Goal: Task Accomplishment & Management: Complete application form

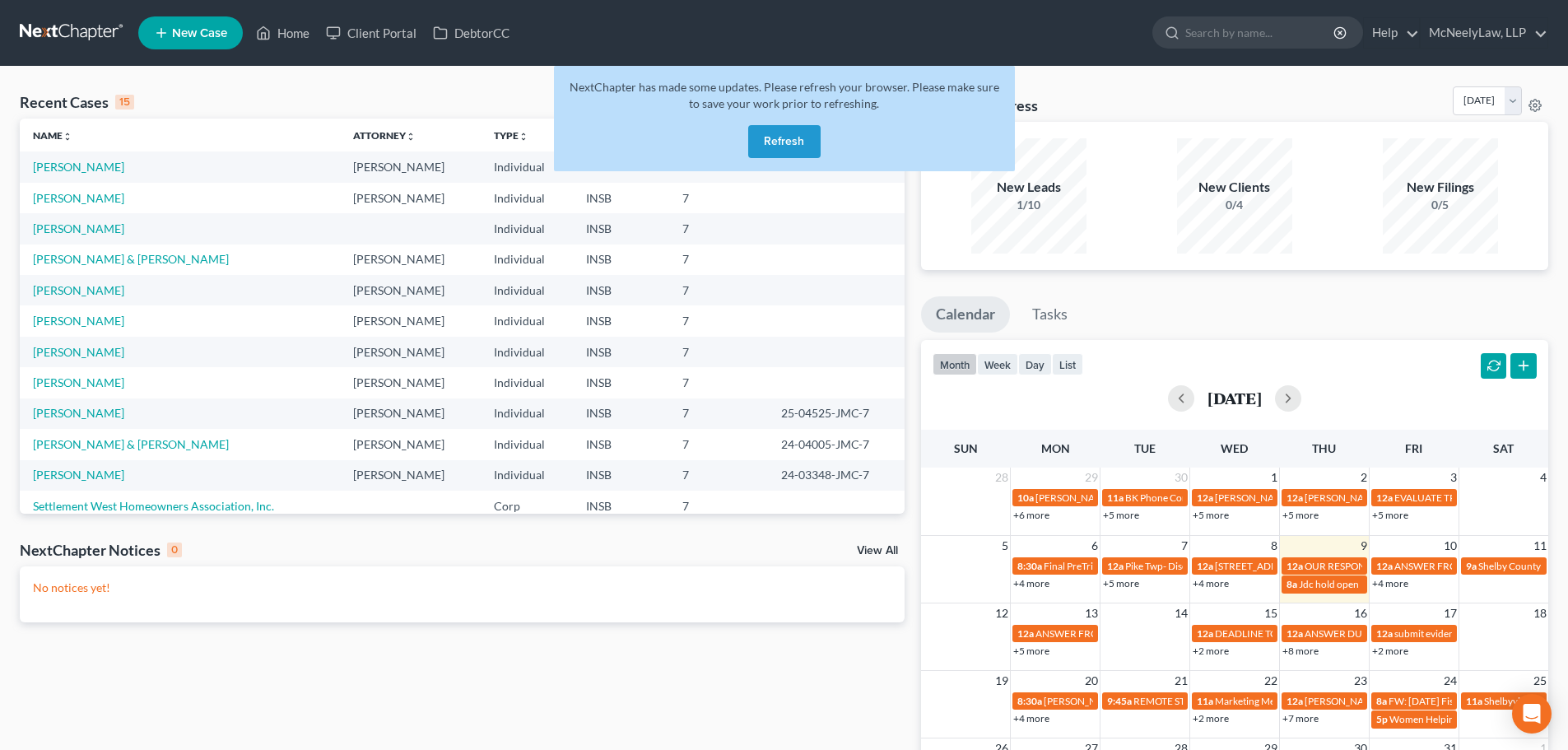
click at [784, 144] on button "Refresh" at bounding box center [784, 141] width 72 height 33
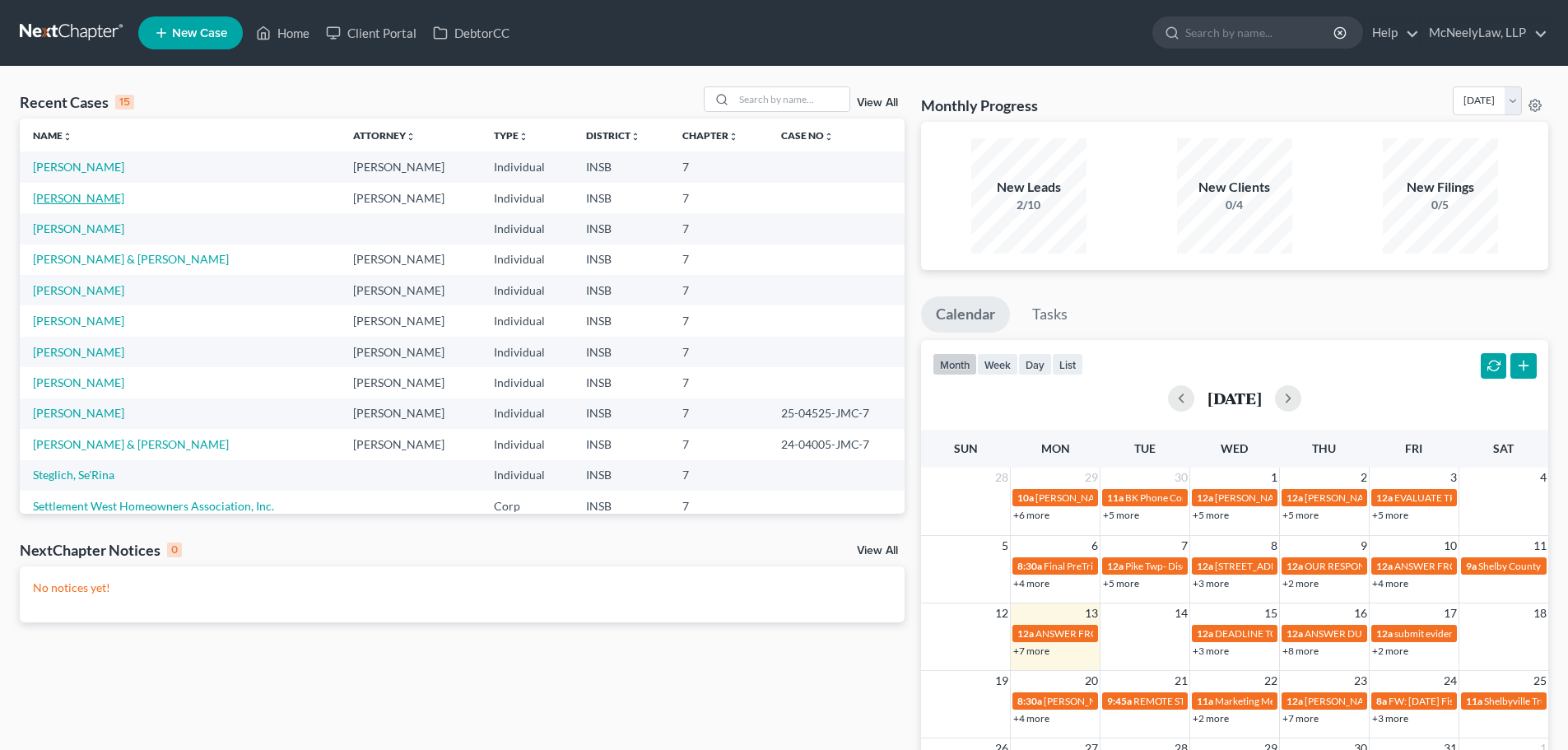
click at [72, 199] on link "[PERSON_NAME]" at bounding box center [79, 197] width 92 height 14
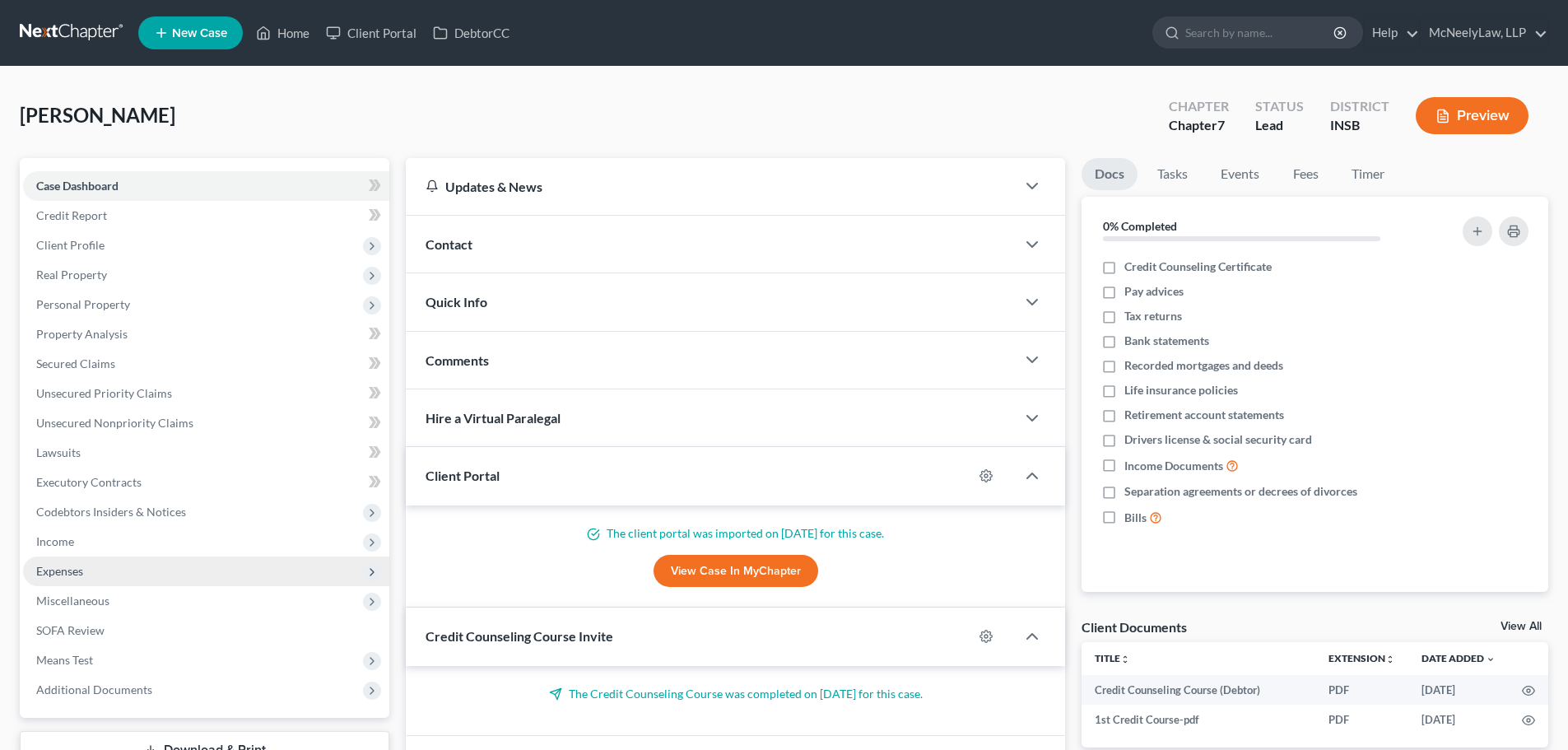
click at [94, 572] on span "Expenses" at bounding box center [207, 571] width 367 height 30
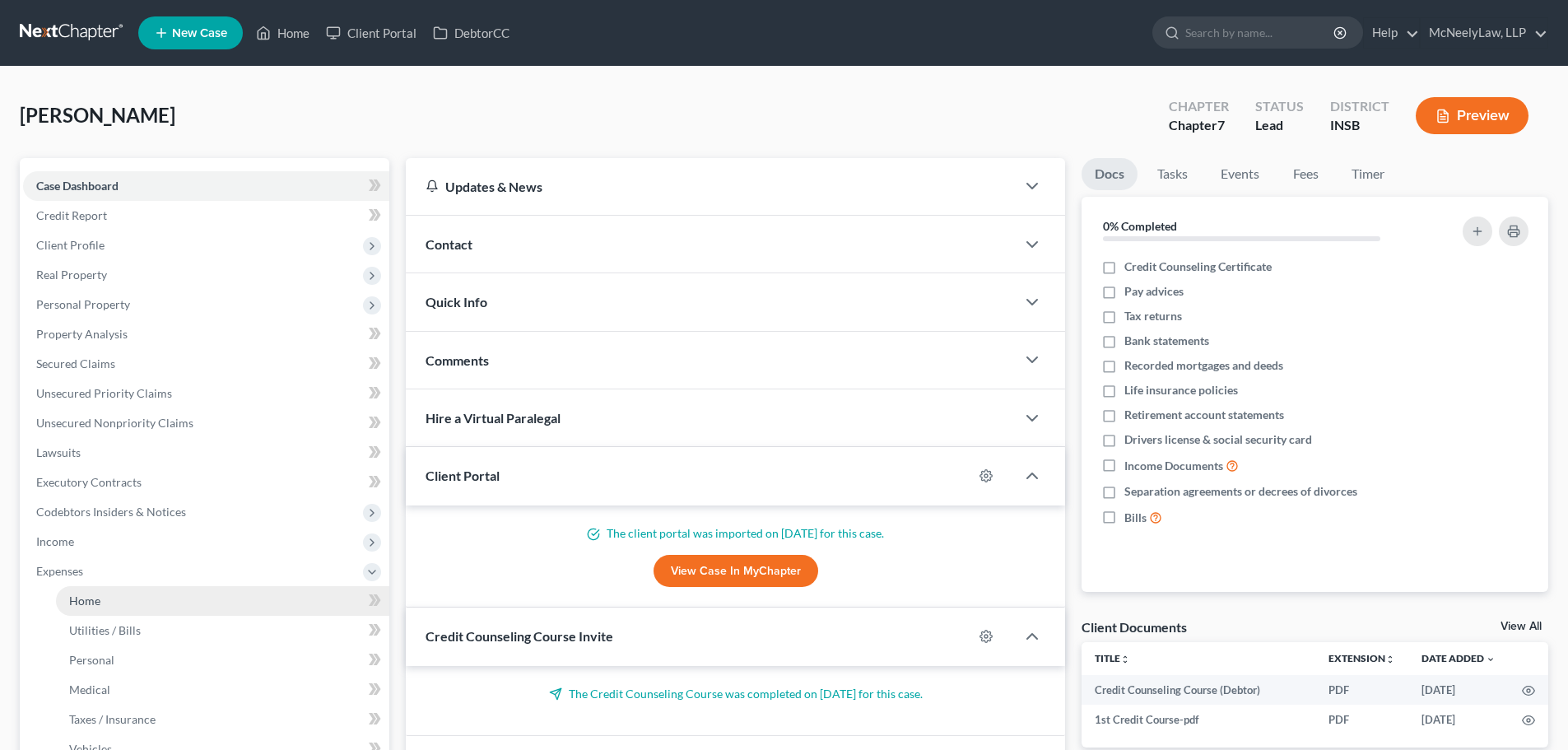
click at [102, 605] on link "Home" at bounding box center [223, 601] width 333 height 30
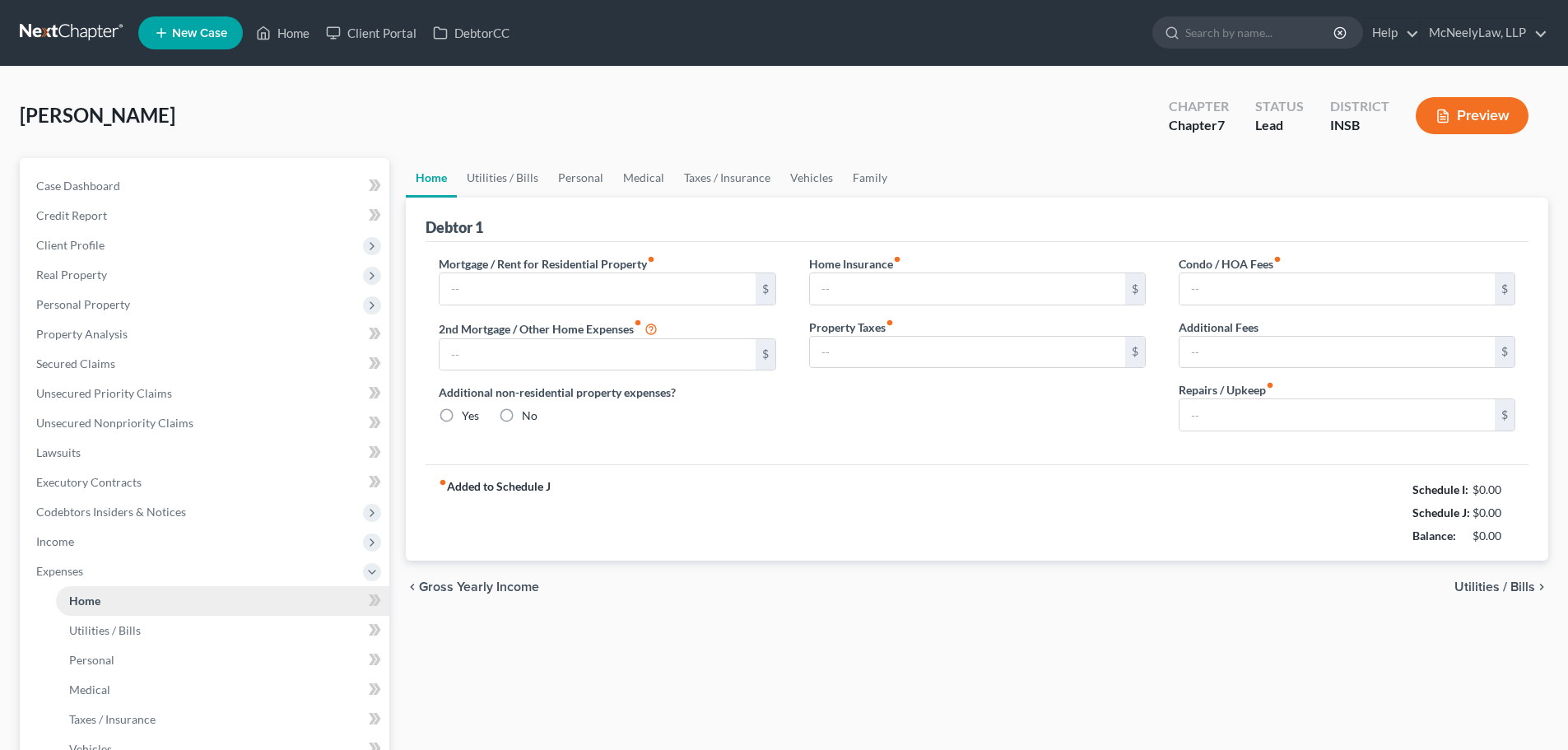
type input "500.00"
type input "0.00"
radio input "true"
type input "0.00"
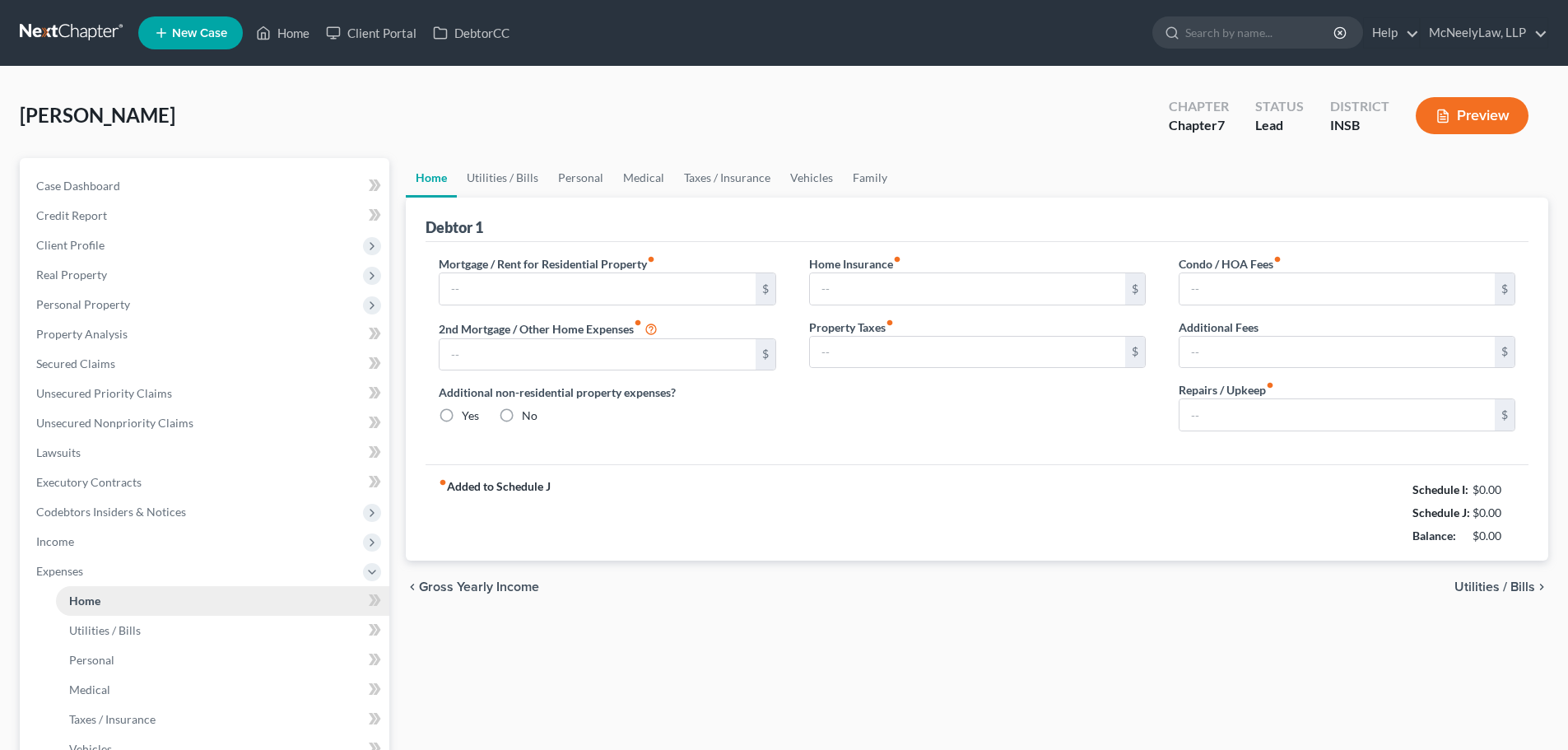
type input "0.00"
click at [1503, 586] on span "Utilities / Bills" at bounding box center [1495, 586] width 80 height 13
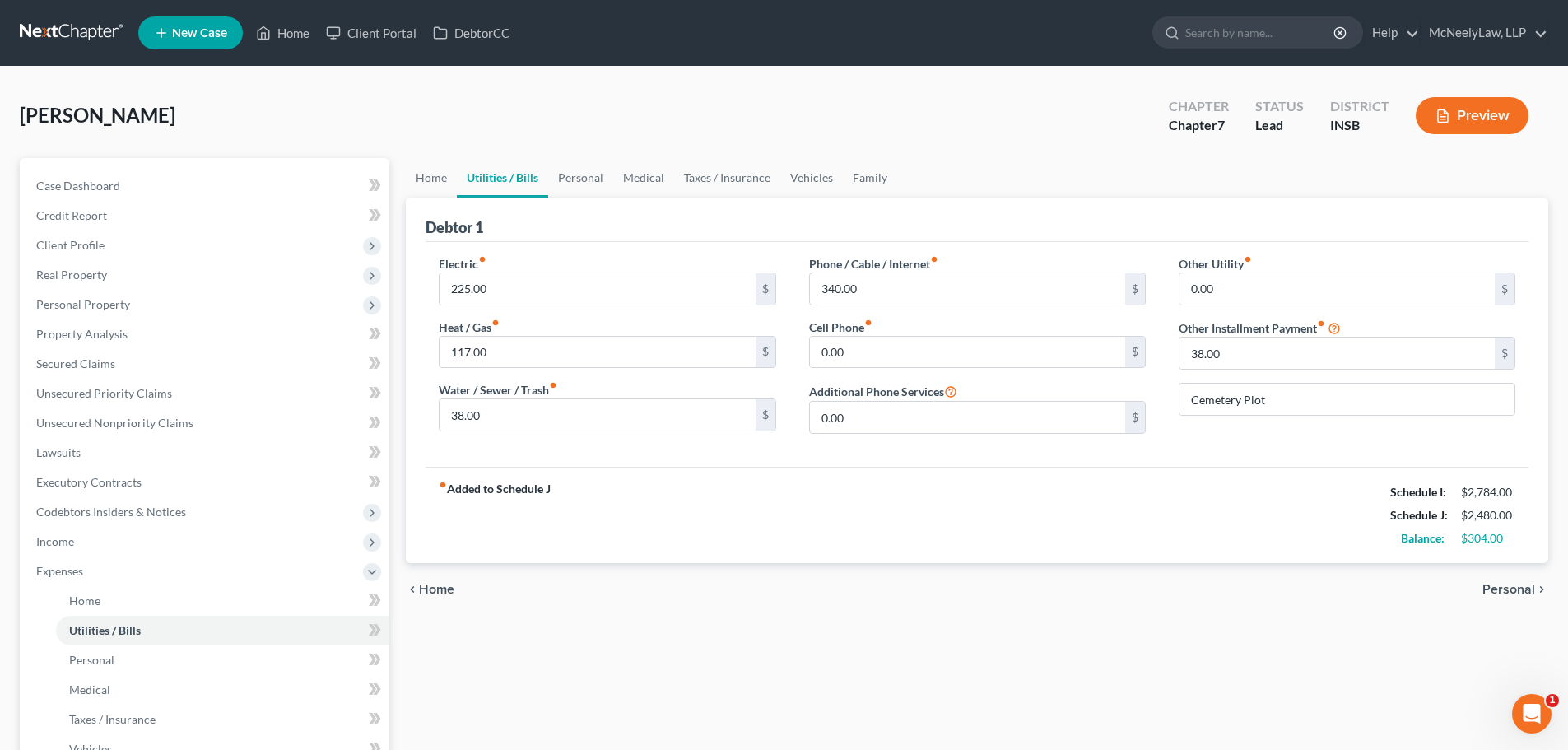
click at [1506, 596] on span "Personal" at bounding box center [1509, 589] width 52 height 13
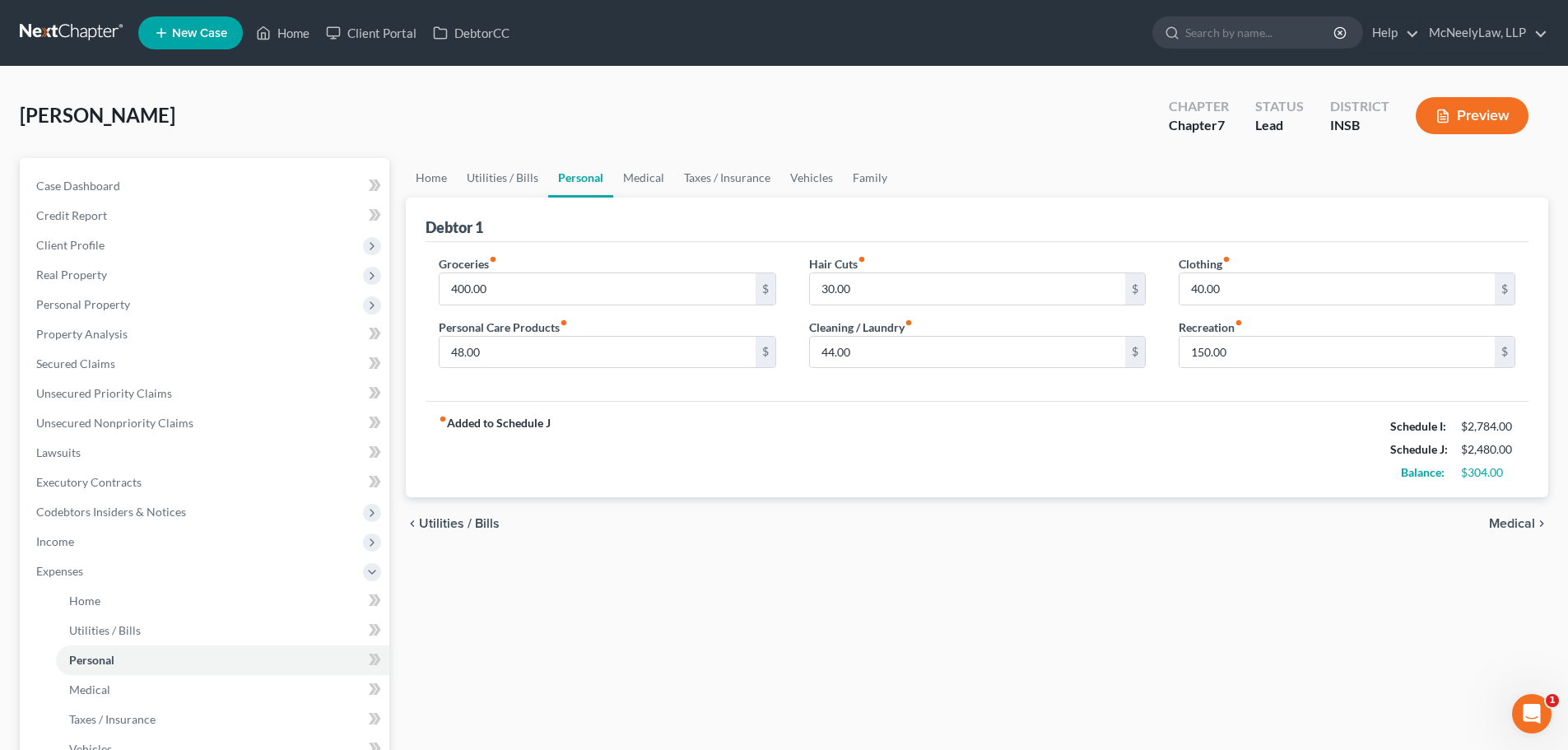
click at [1511, 533] on div "chevron_left Utilities / Bills Medical chevron_right" at bounding box center [977, 524] width 1142 height 52
click at [858, 181] on link "Family" at bounding box center [870, 178] width 54 height 39
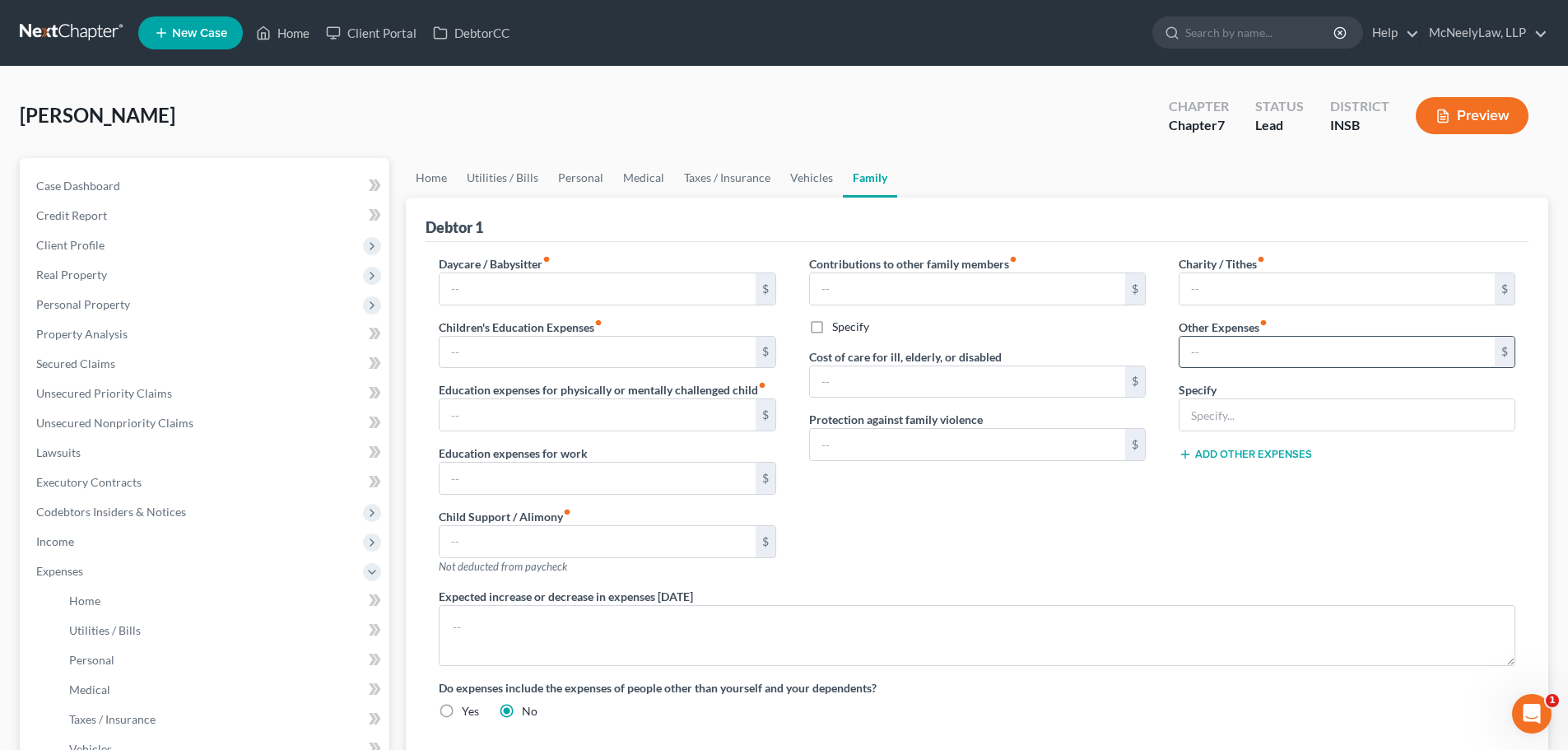
click at [1368, 350] on input "text" at bounding box center [1337, 352] width 315 height 31
click at [795, 166] on link "Vehicles" at bounding box center [811, 178] width 63 height 39
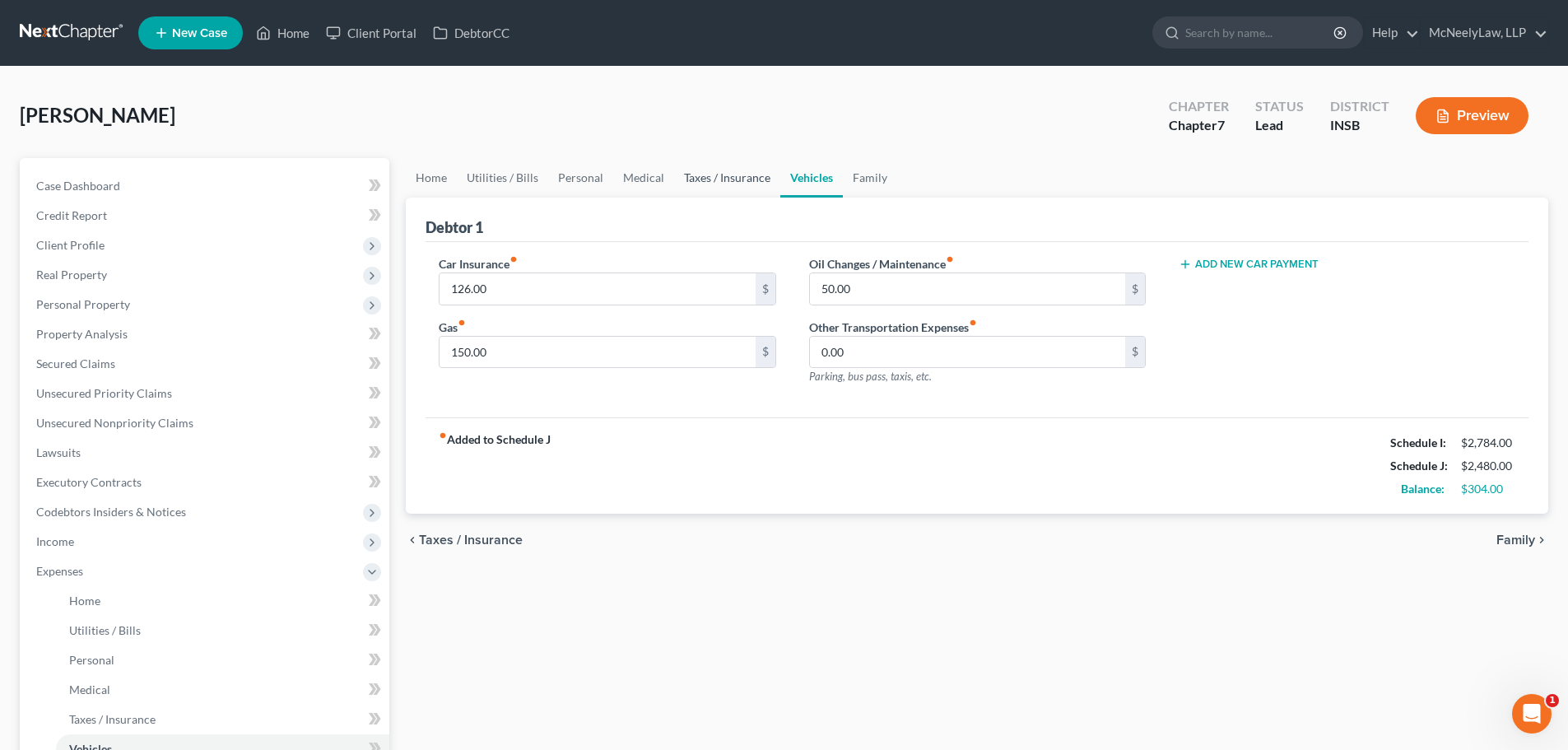
click at [738, 180] on link "Taxes / Insurance" at bounding box center [728, 178] width 107 height 39
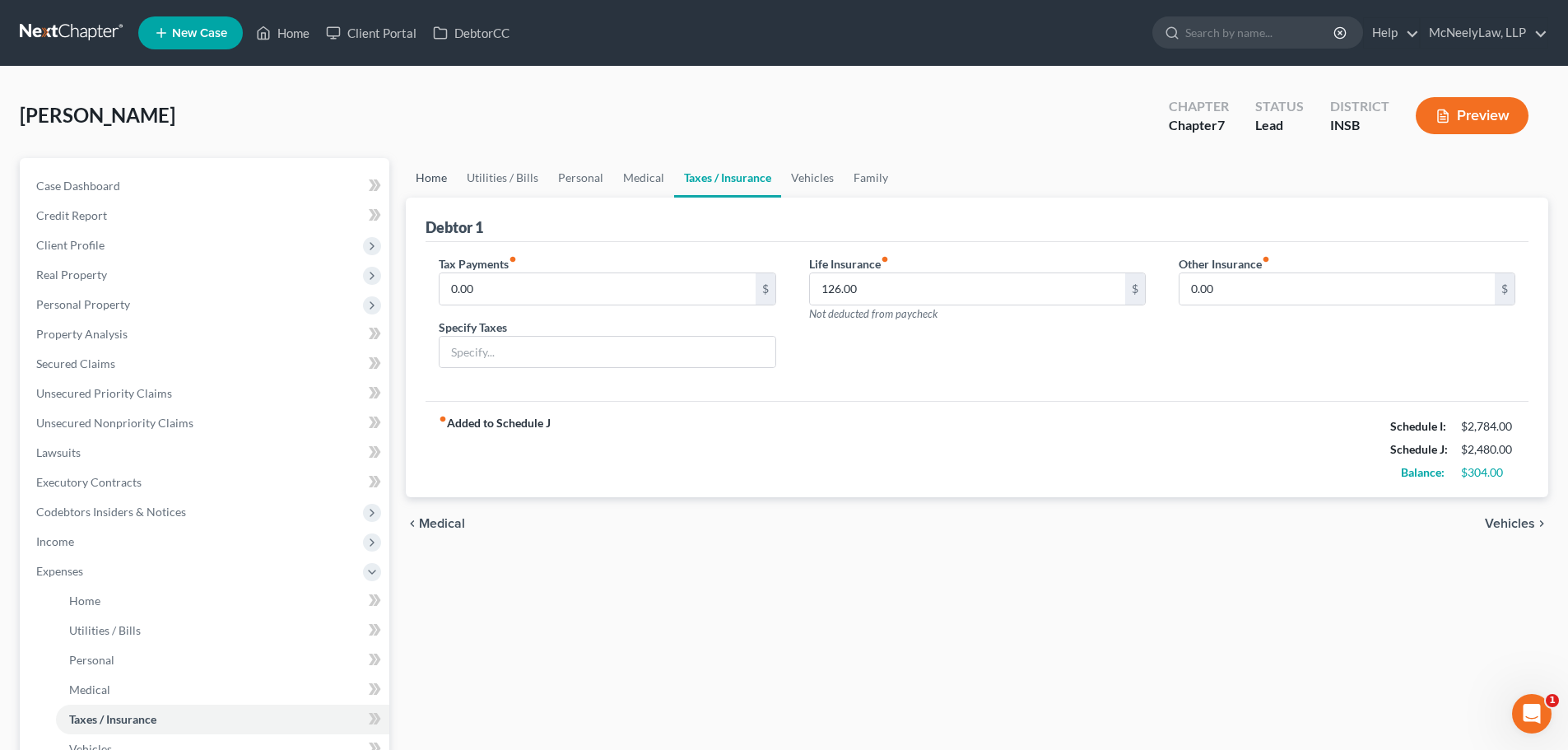
click at [426, 185] on link "Home" at bounding box center [431, 178] width 51 height 39
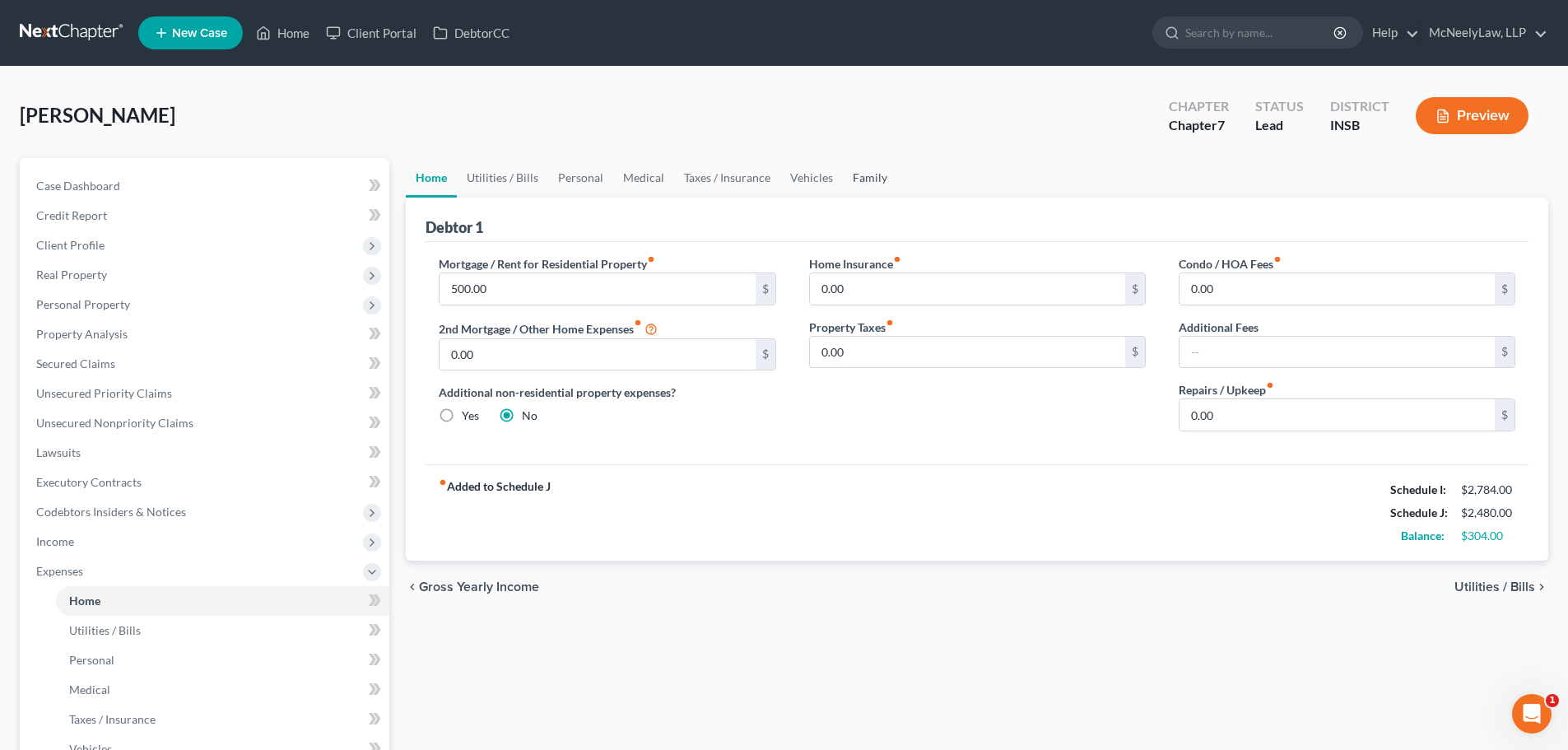
click at [856, 175] on link "Family" at bounding box center [870, 178] width 54 height 39
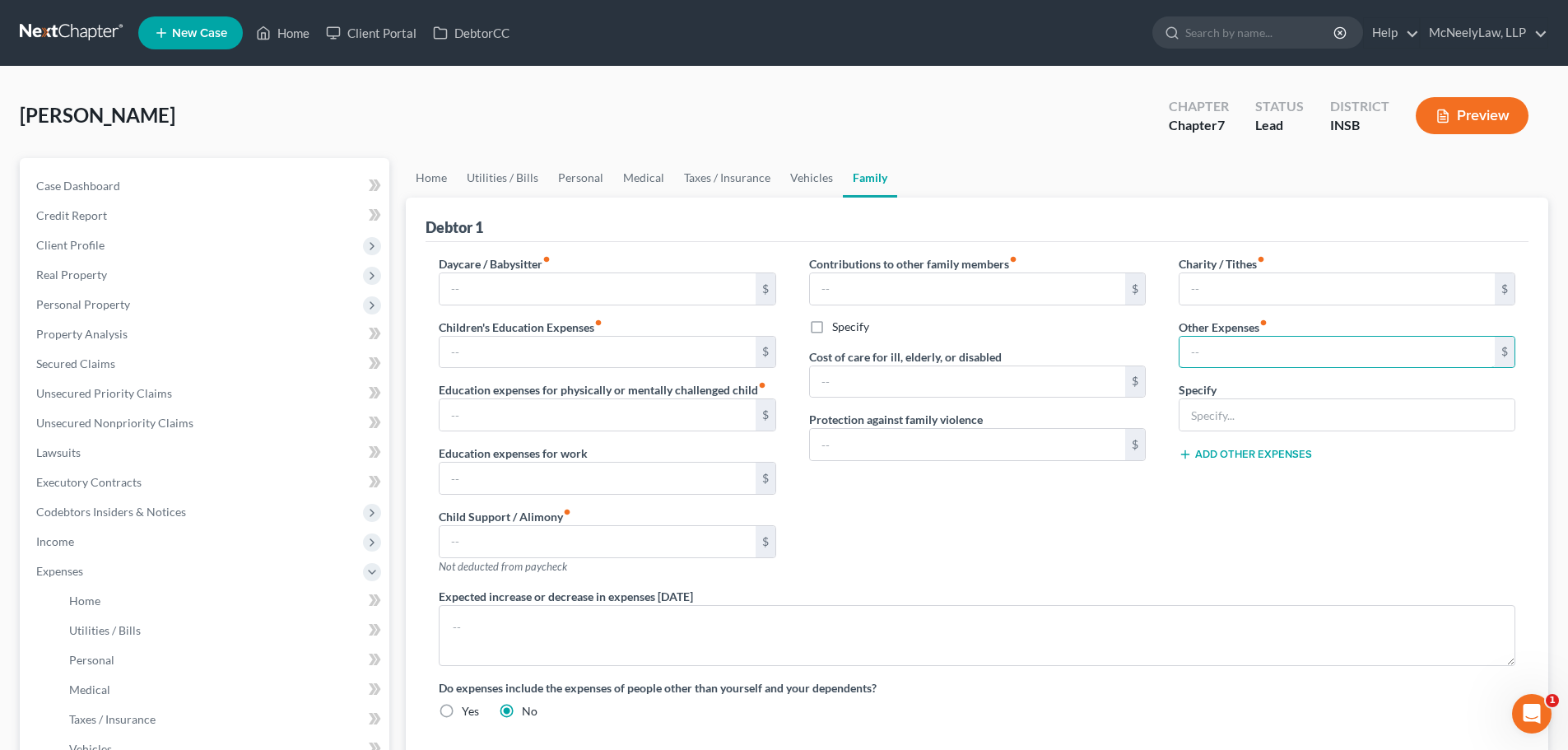
drag, startPoint x: 1207, startPoint y: 352, endPoint x: 1437, endPoint y: 379, distance: 231.6
click at [1209, 352] on input "text" at bounding box center [1337, 352] width 315 height 31
click at [1266, 324] on icon "fiber_manual_record" at bounding box center [1263, 323] width 8 height 8
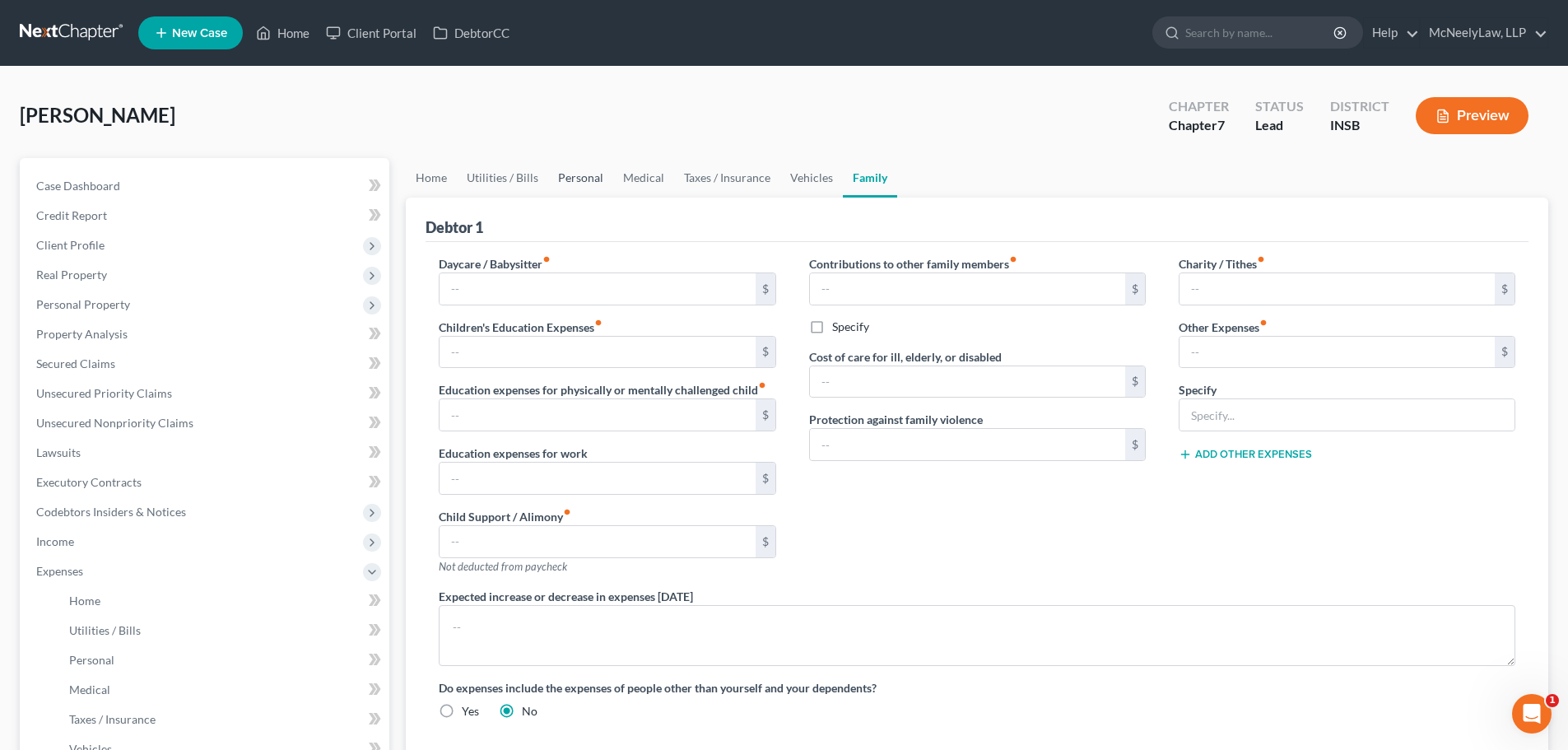
click at [561, 188] on link "Personal" at bounding box center [581, 178] width 65 height 39
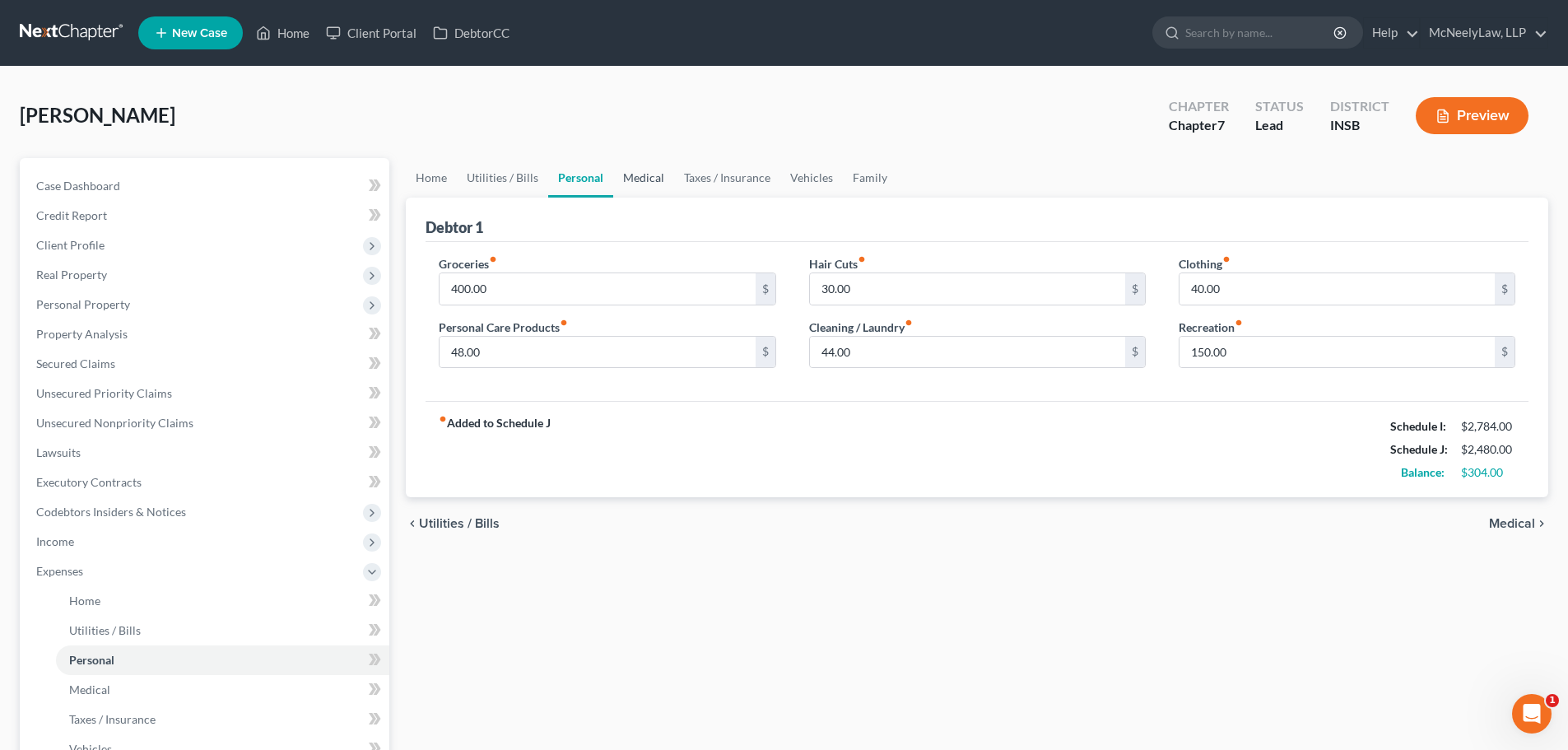
click at [653, 172] on link "Medical" at bounding box center [644, 178] width 61 height 39
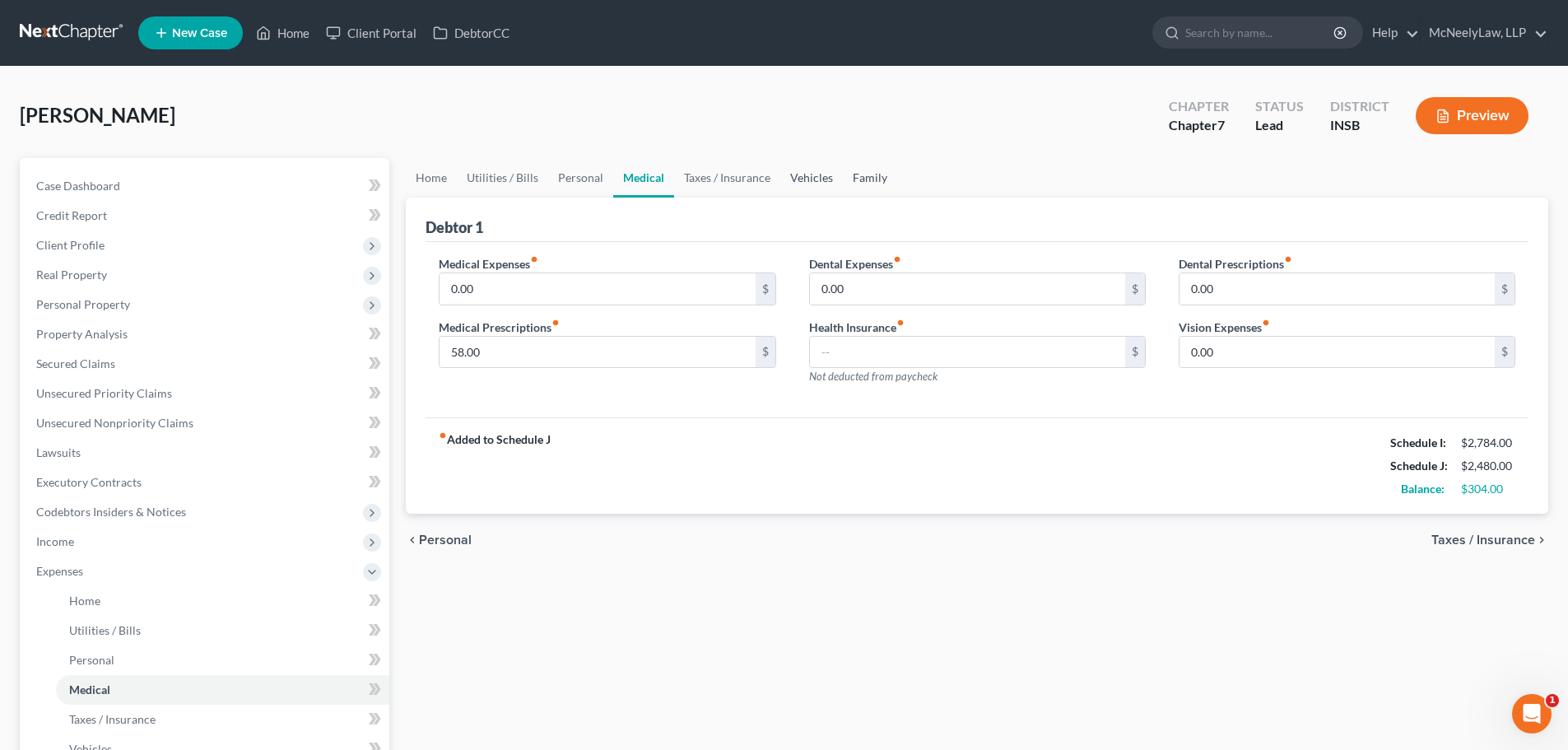
click at [829, 189] on link "Vehicles" at bounding box center [811, 178] width 63 height 39
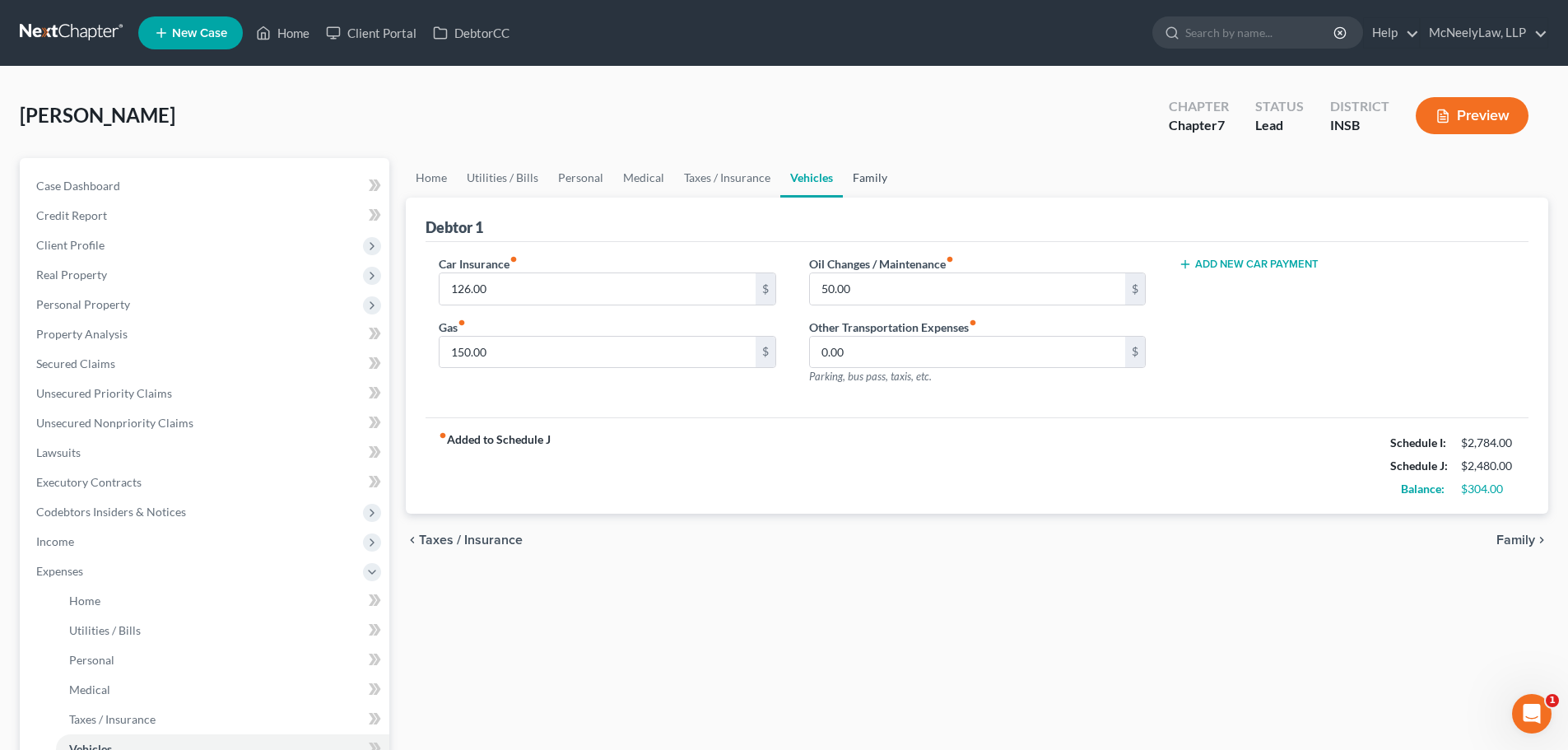
click at [852, 177] on link "Family" at bounding box center [870, 178] width 54 height 39
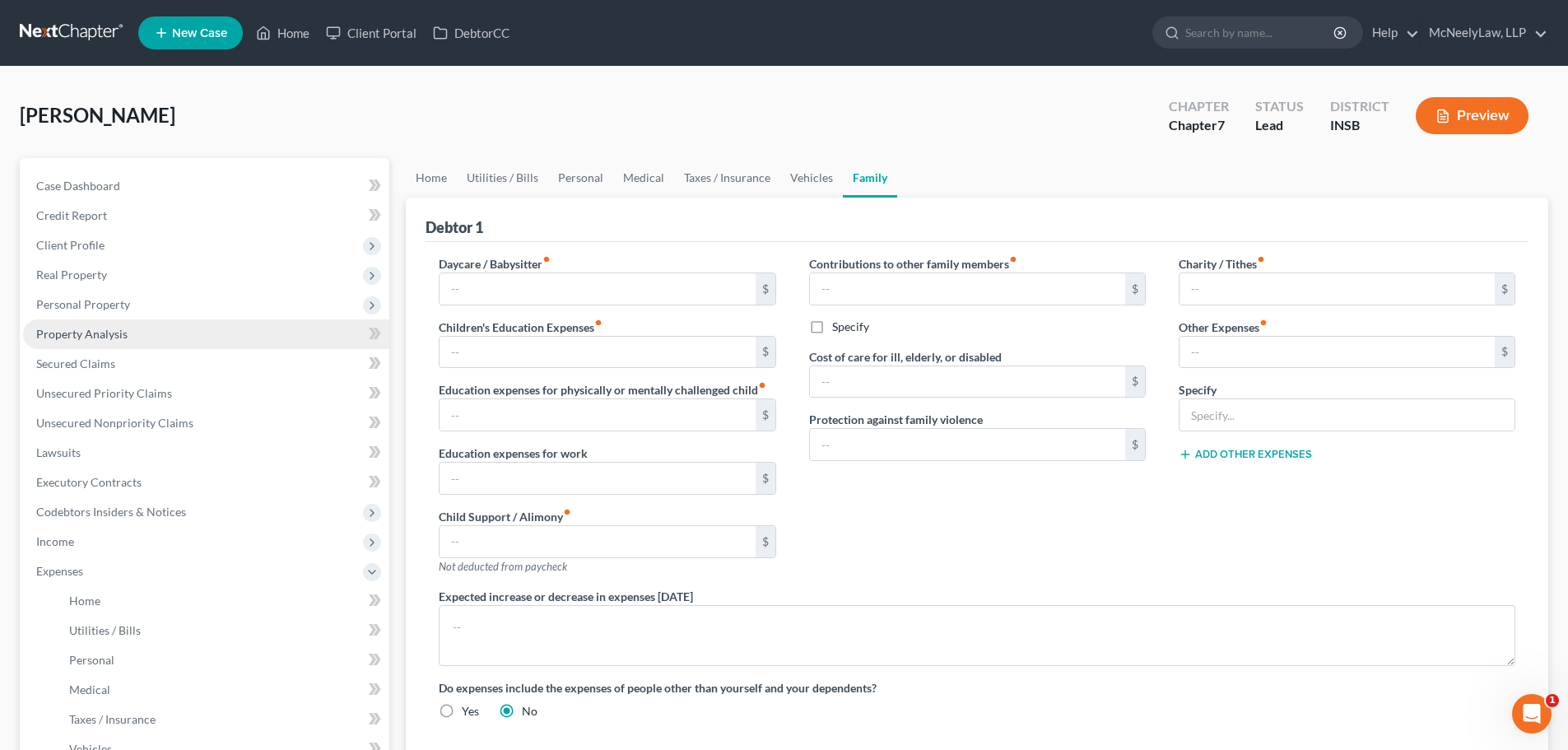
click at [122, 345] on link "Property Analysis" at bounding box center [207, 334] width 367 height 30
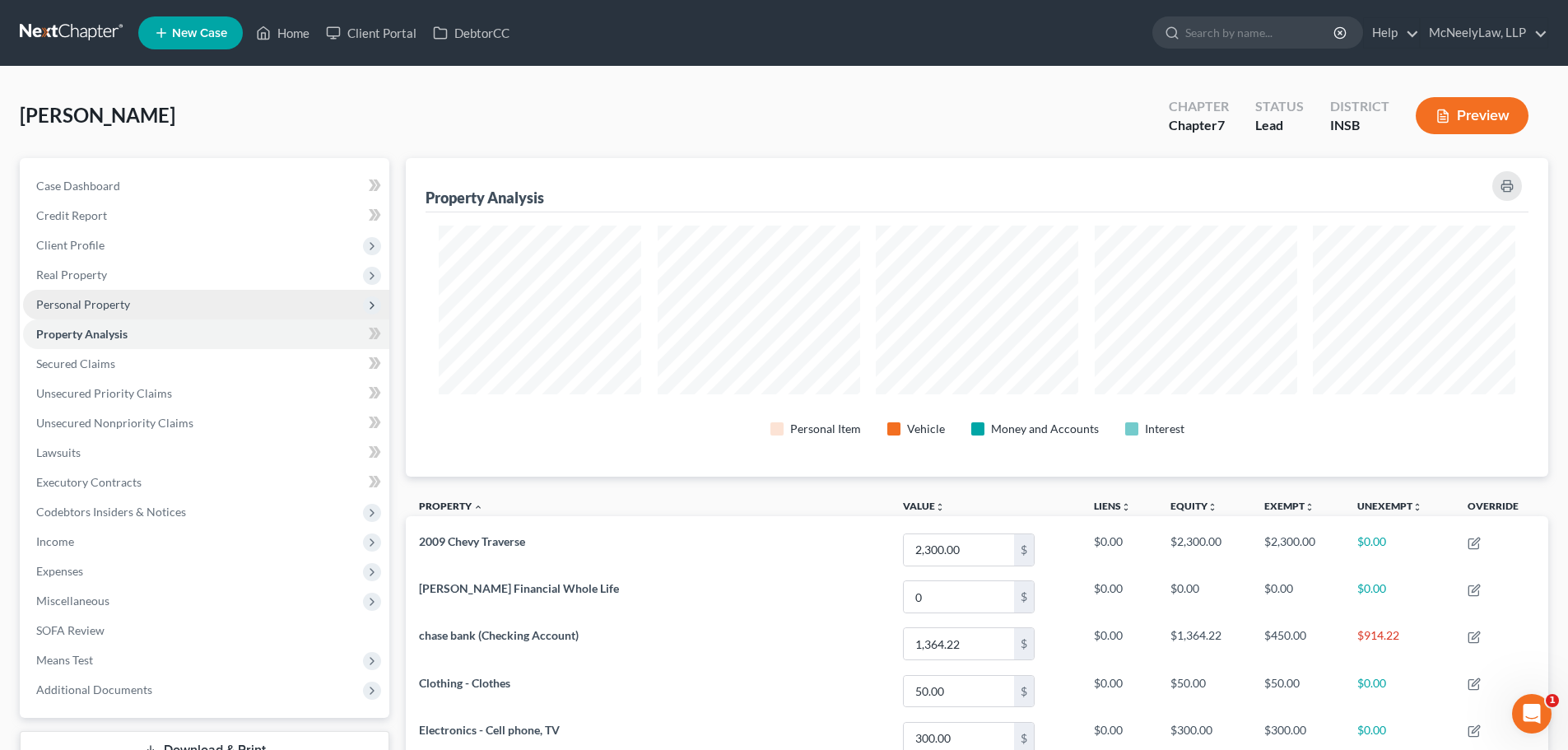
click at [115, 310] on span "Personal Property" at bounding box center [83, 304] width 94 height 14
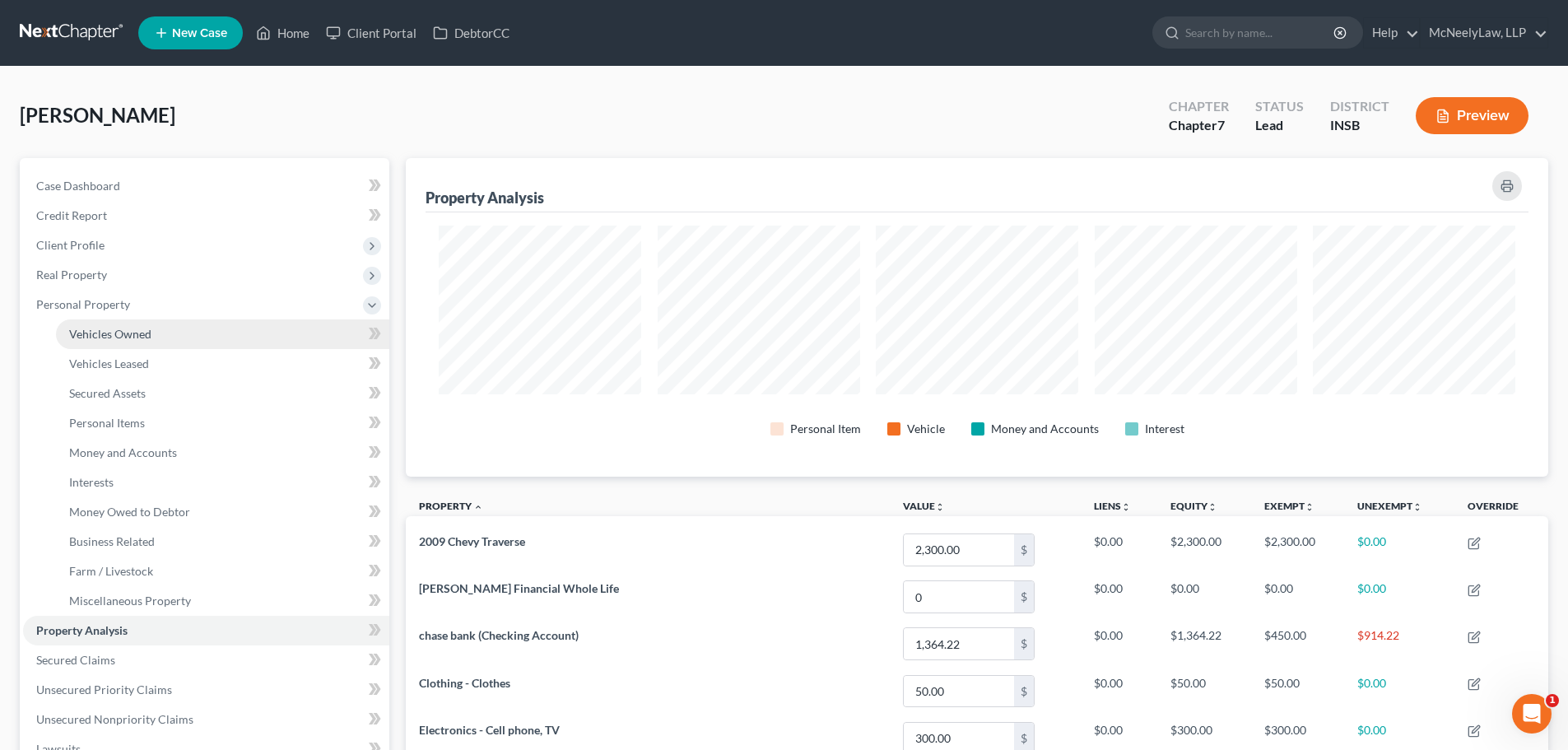
click at [128, 344] on link "Vehicles Owned" at bounding box center [223, 334] width 333 height 30
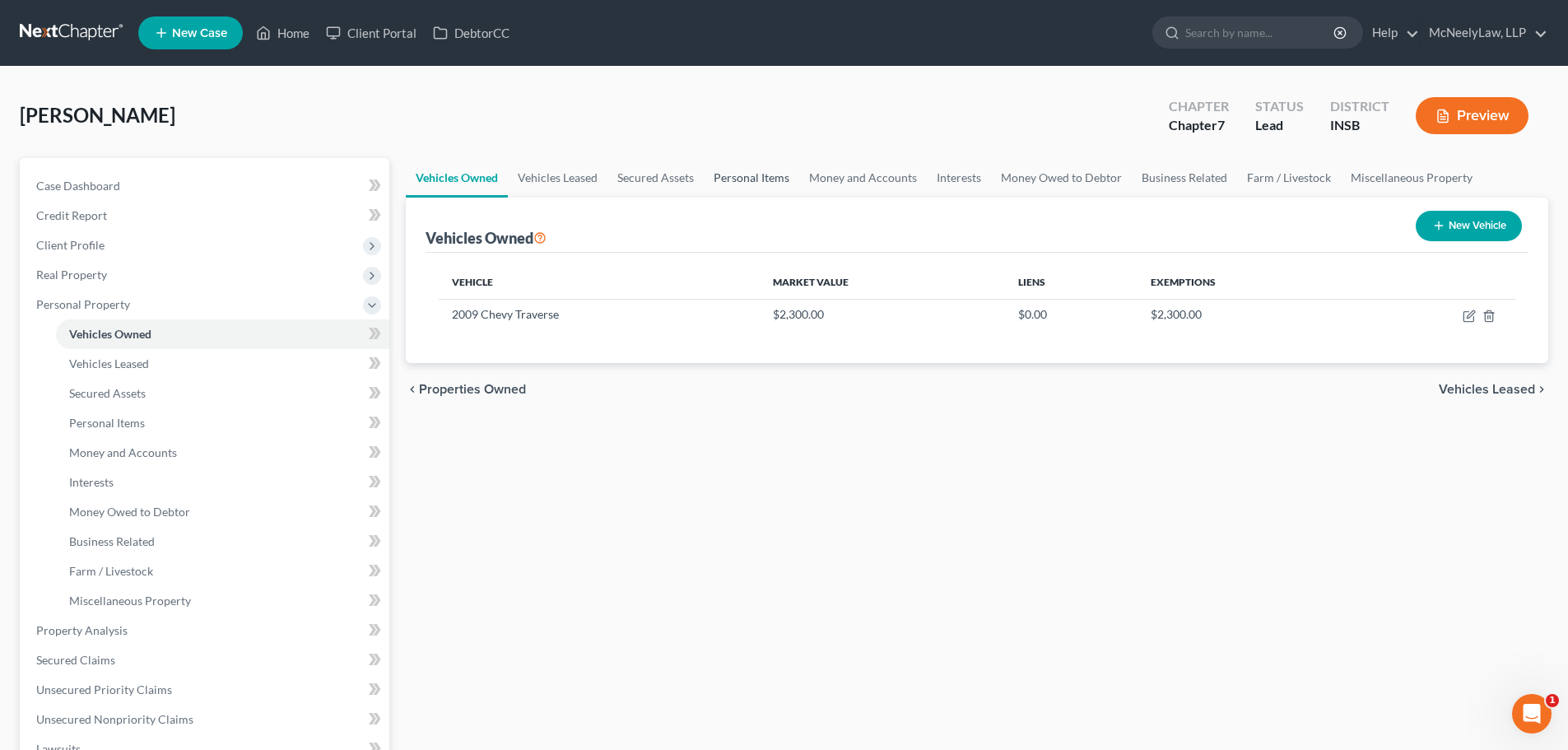
click at [737, 180] on link "Personal Items" at bounding box center [751, 178] width 95 height 39
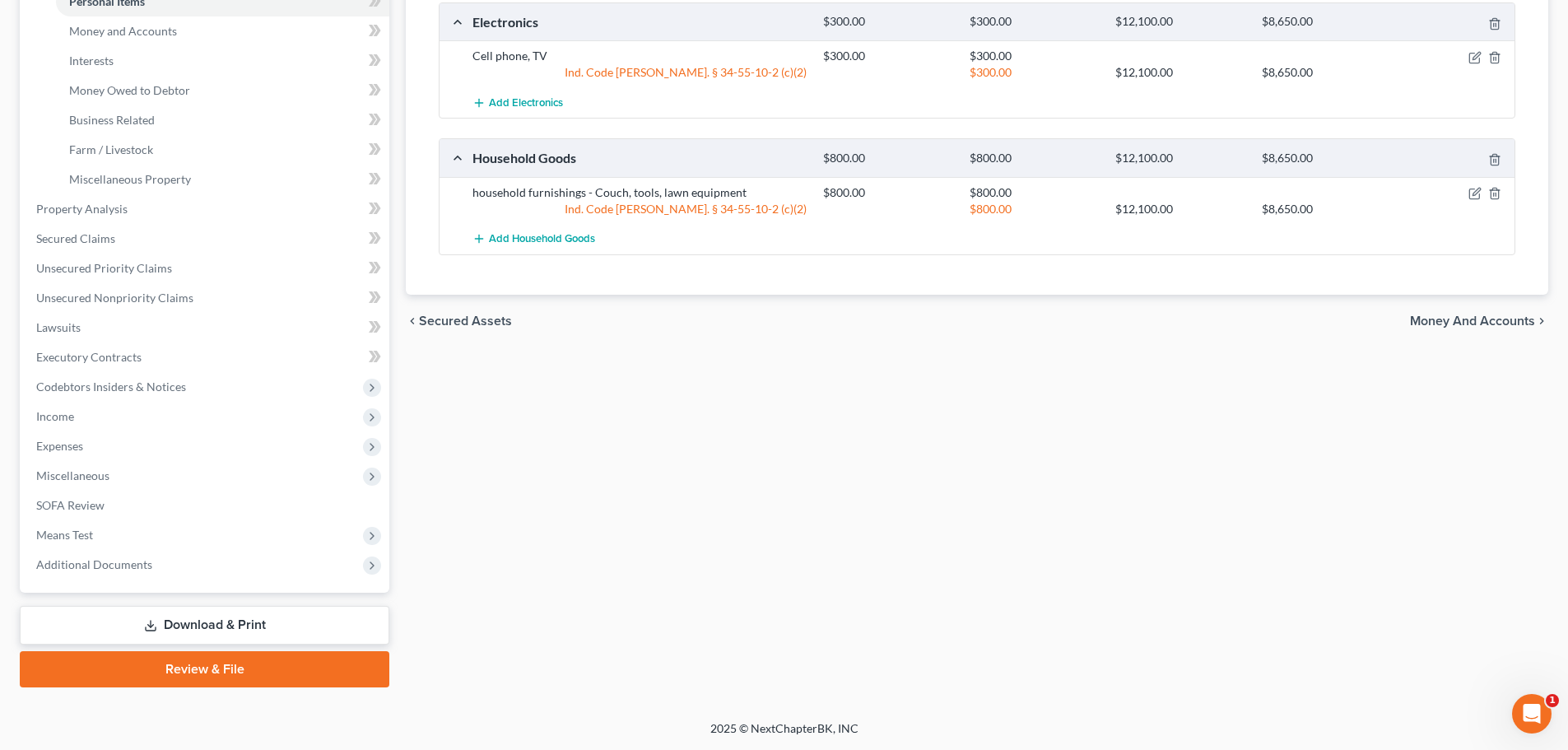
click at [67, 418] on span "Income" at bounding box center [55, 415] width 37 height 14
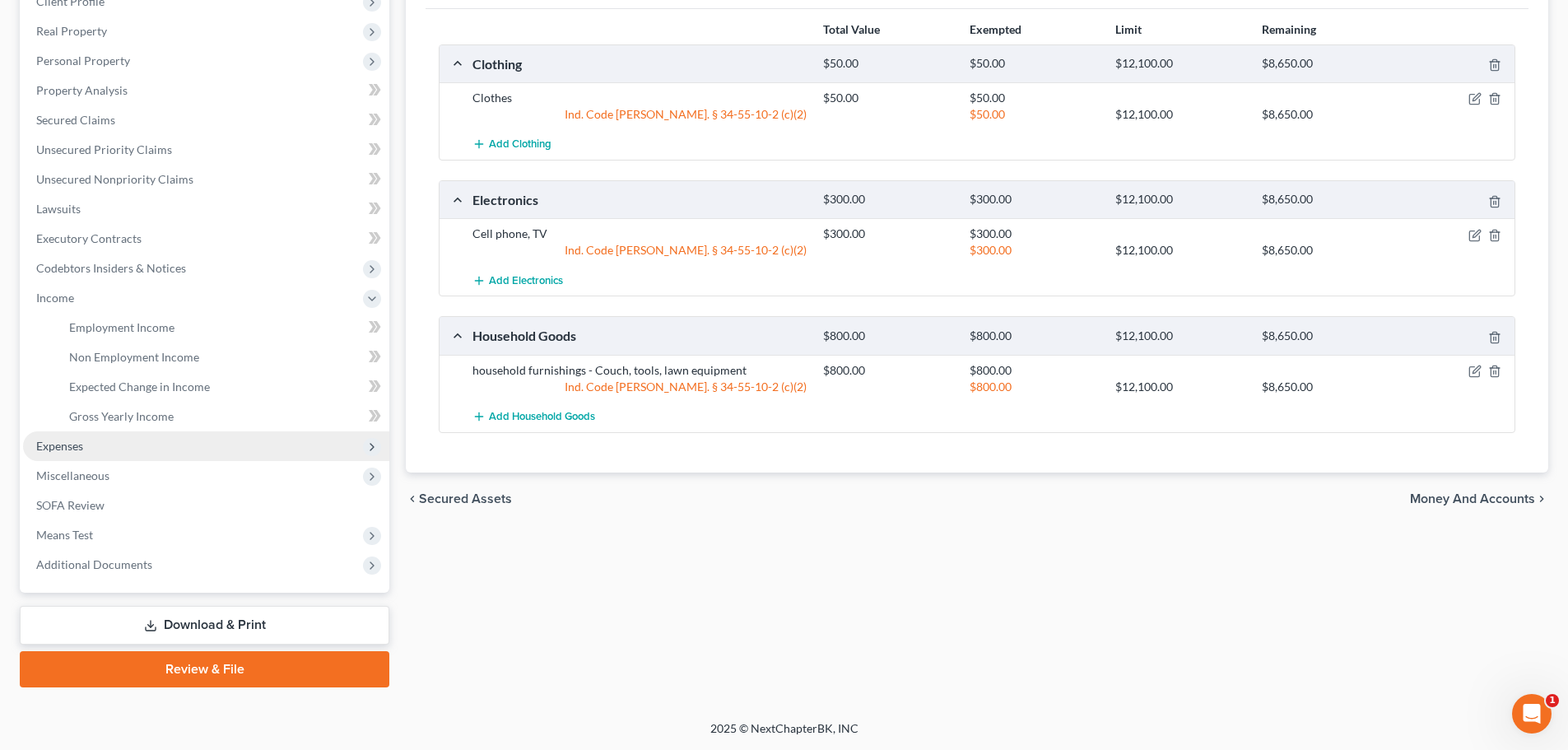
click at [110, 440] on span "Expenses" at bounding box center [207, 446] width 367 height 30
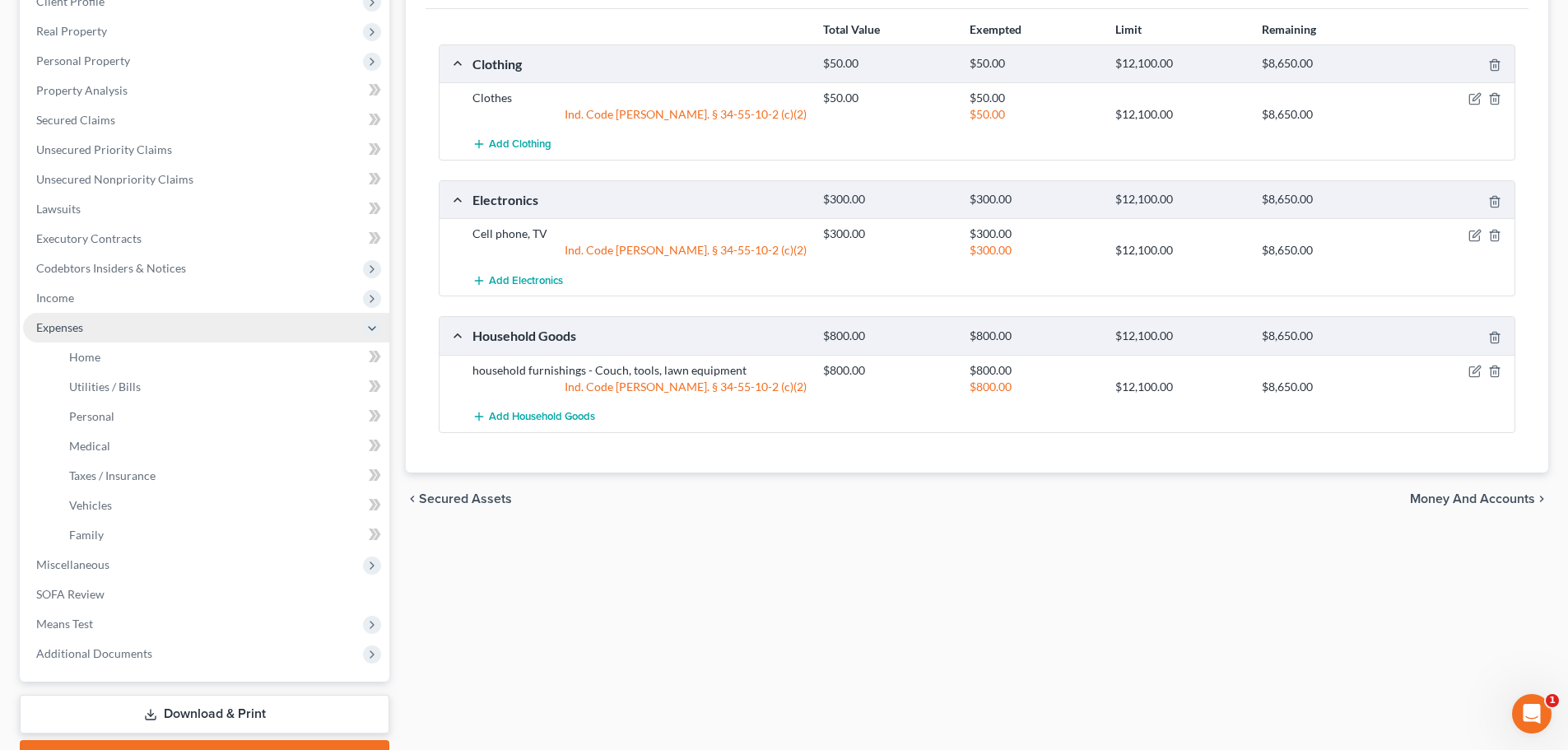
scroll to position [296, 0]
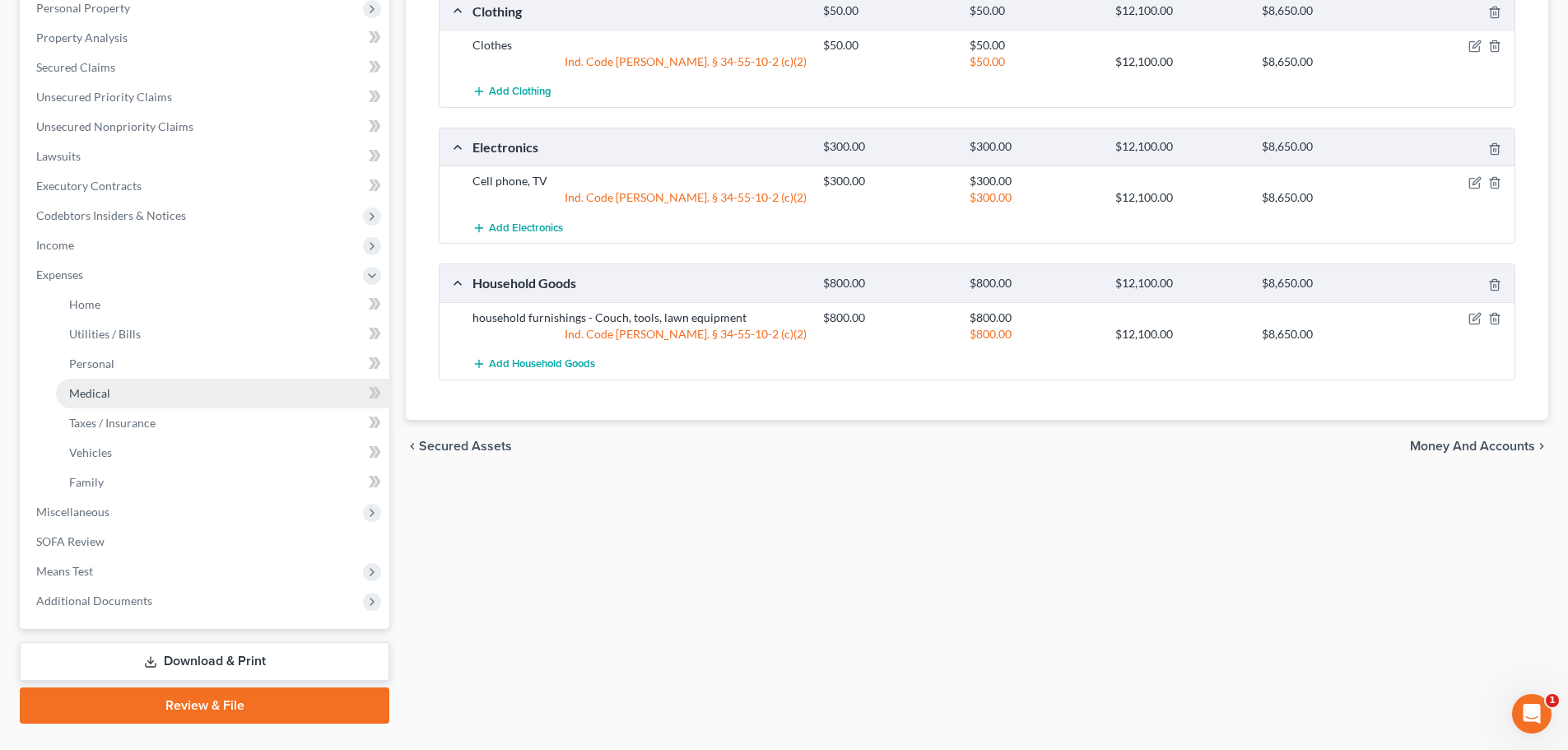
click at [121, 386] on link "Medical" at bounding box center [223, 394] width 333 height 30
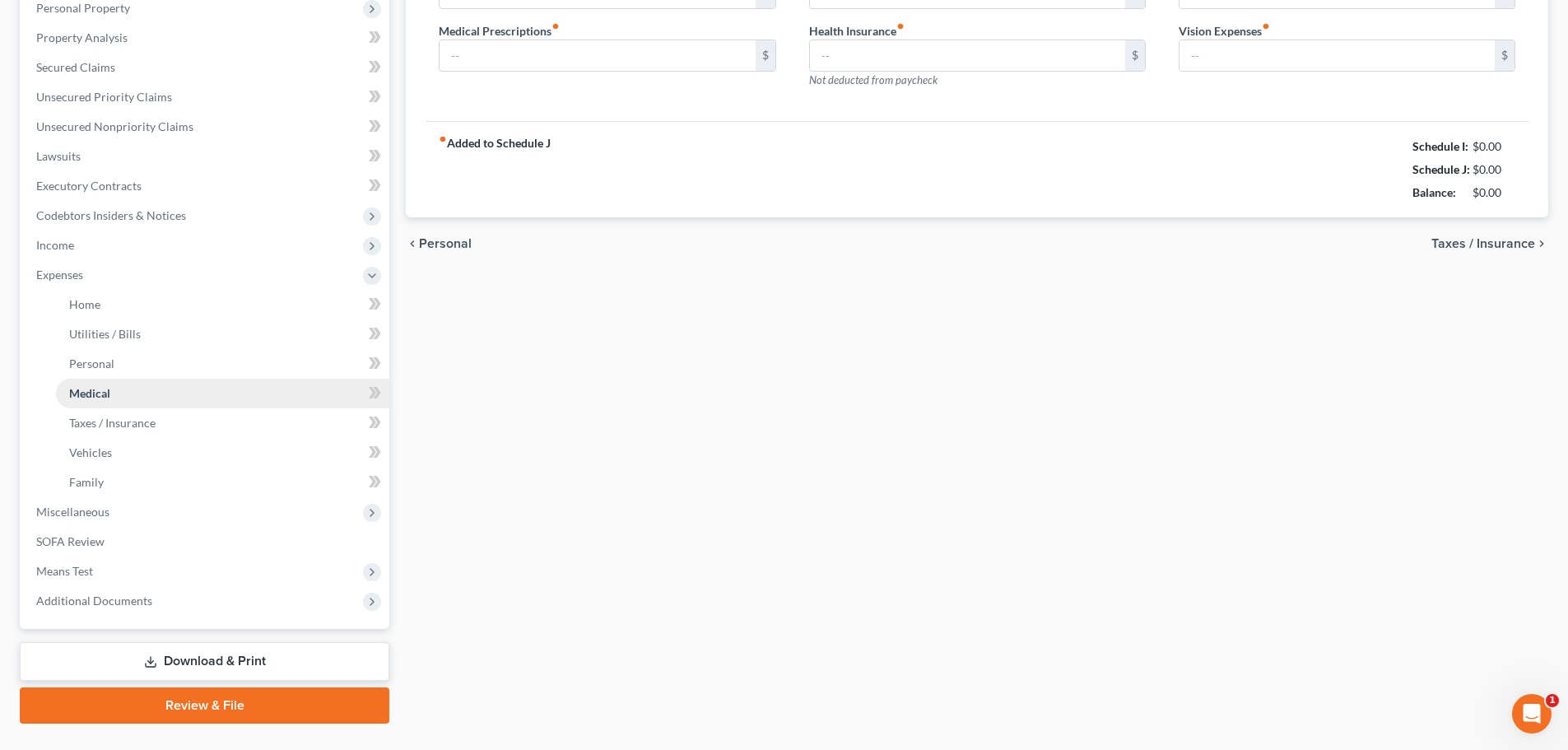
type input "0.00"
type input "58.00"
type input "0.00"
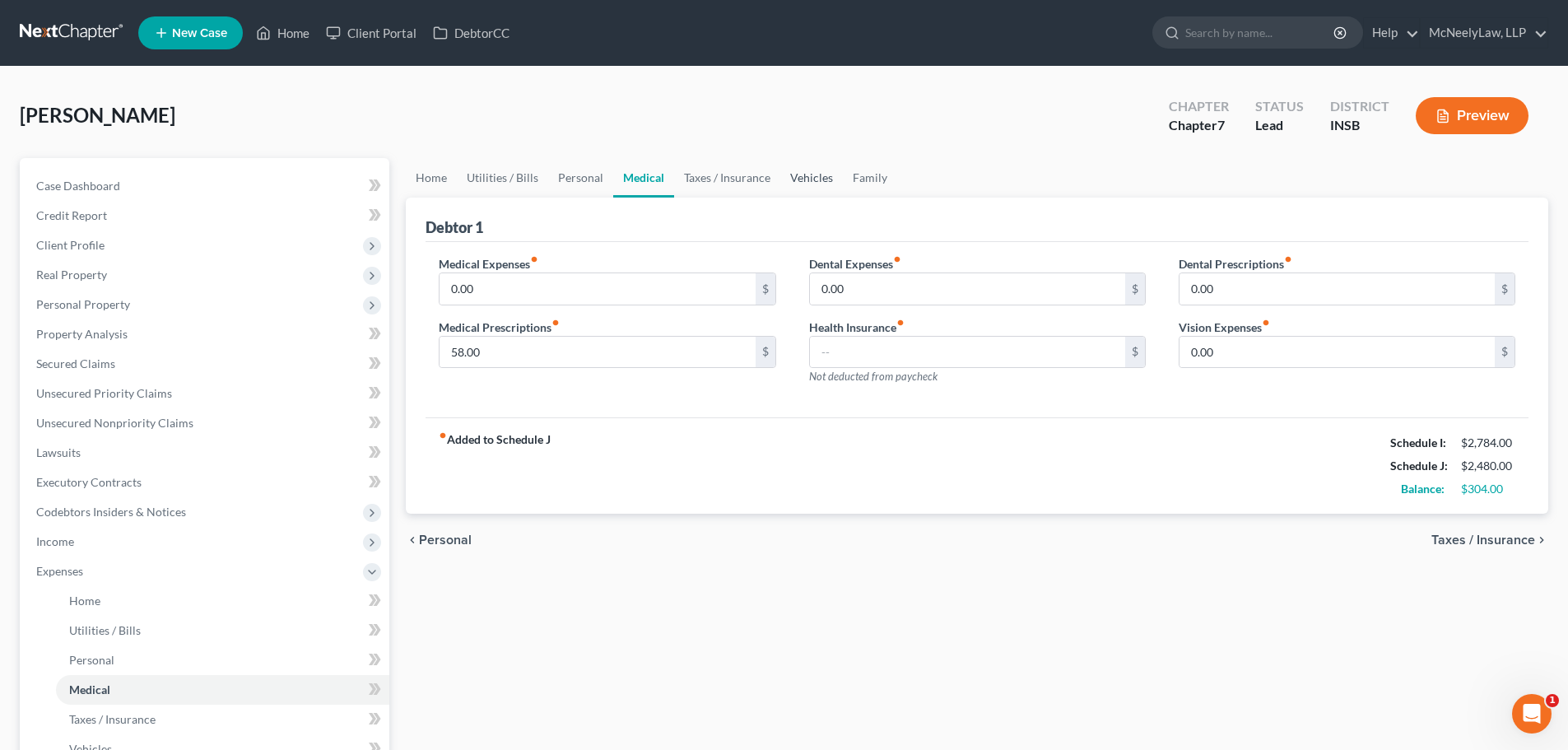
click at [799, 168] on link "Vehicles" at bounding box center [811, 178] width 63 height 39
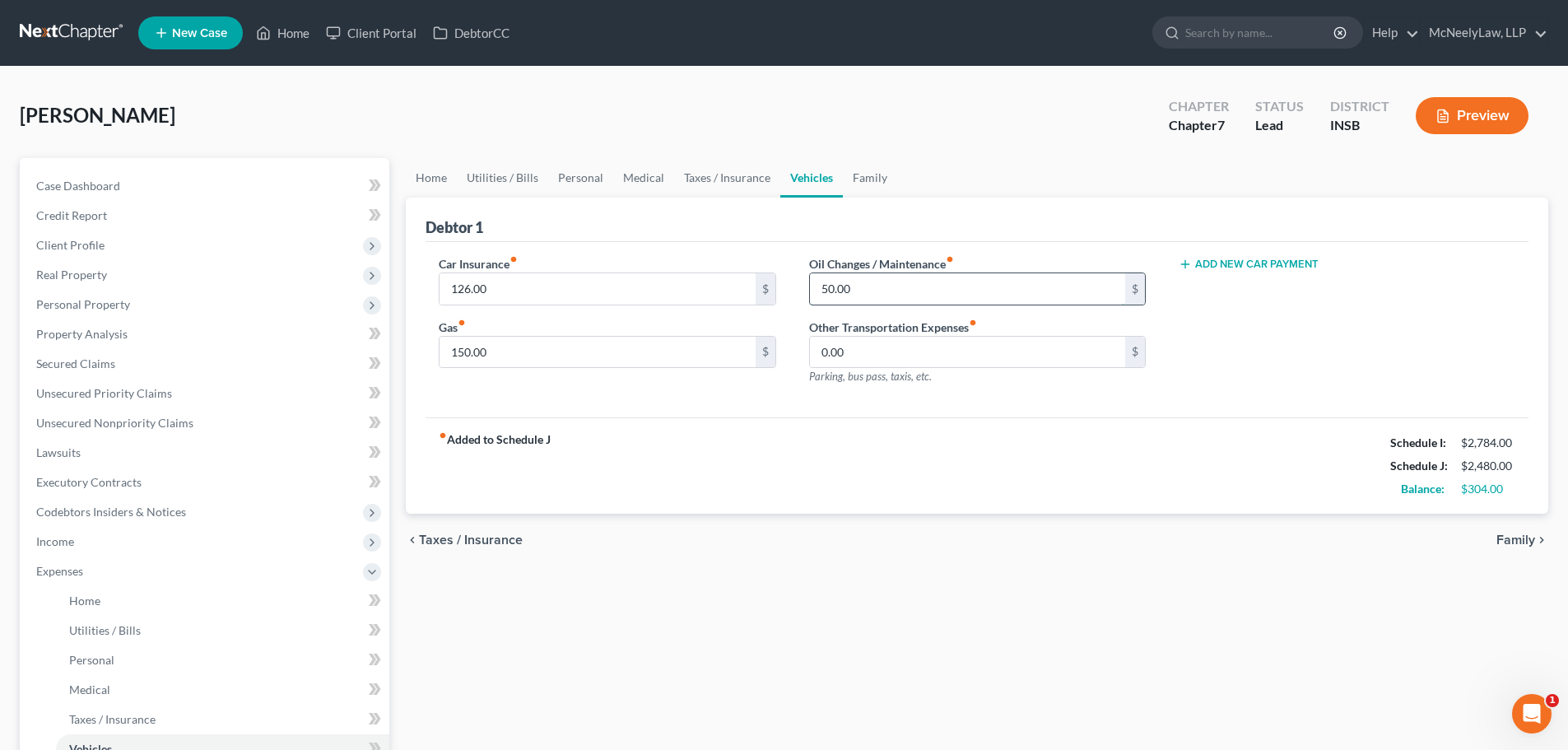
click at [1005, 281] on input "50.00" at bounding box center [967, 288] width 315 height 31
click at [1256, 615] on div "Home Utilities / Bills Personal Medical Taxes / Insurance Vehicles Family Debto…" at bounding box center [977, 588] width 1159 height 861
click at [956, 292] on input "100" at bounding box center [967, 288] width 315 height 31
click at [956, 292] on input "100.00" at bounding box center [967, 288] width 315 height 31
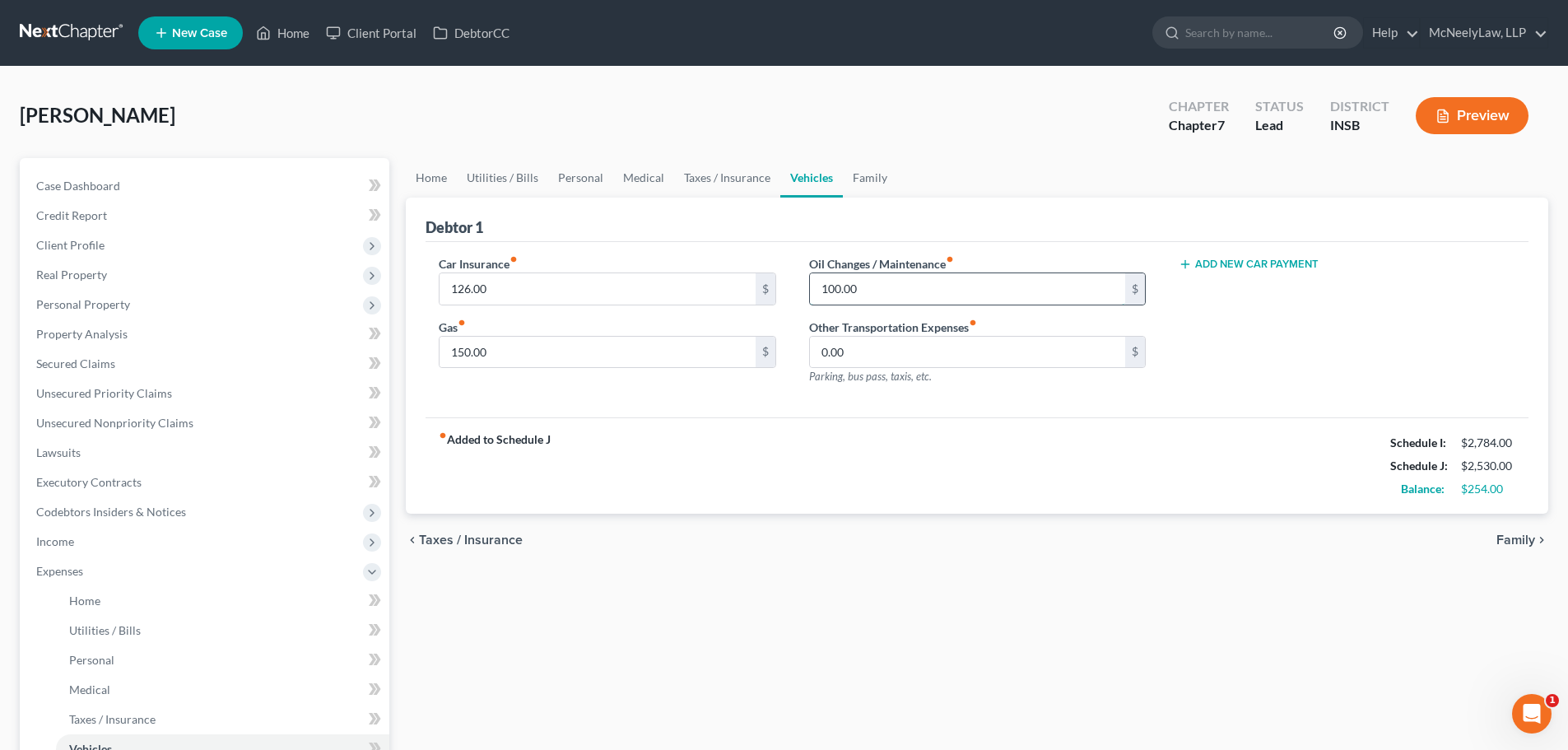
click at [956, 292] on input "100.00" at bounding box center [967, 288] width 315 height 31
click at [961, 600] on div "Home Utilities / Bills Personal Medical Taxes / Insurance Vehicles Family Debto…" at bounding box center [977, 588] width 1159 height 861
click at [888, 274] on input "75.00" at bounding box center [967, 288] width 315 height 31
type input "100.00"
click at [1089, 495] on div "fiber_manual_record Added to Schedule J Schedule I: $2,784.00 Schedule J: $2,53…" at bounding box center [977, 465] width 1103 height 96
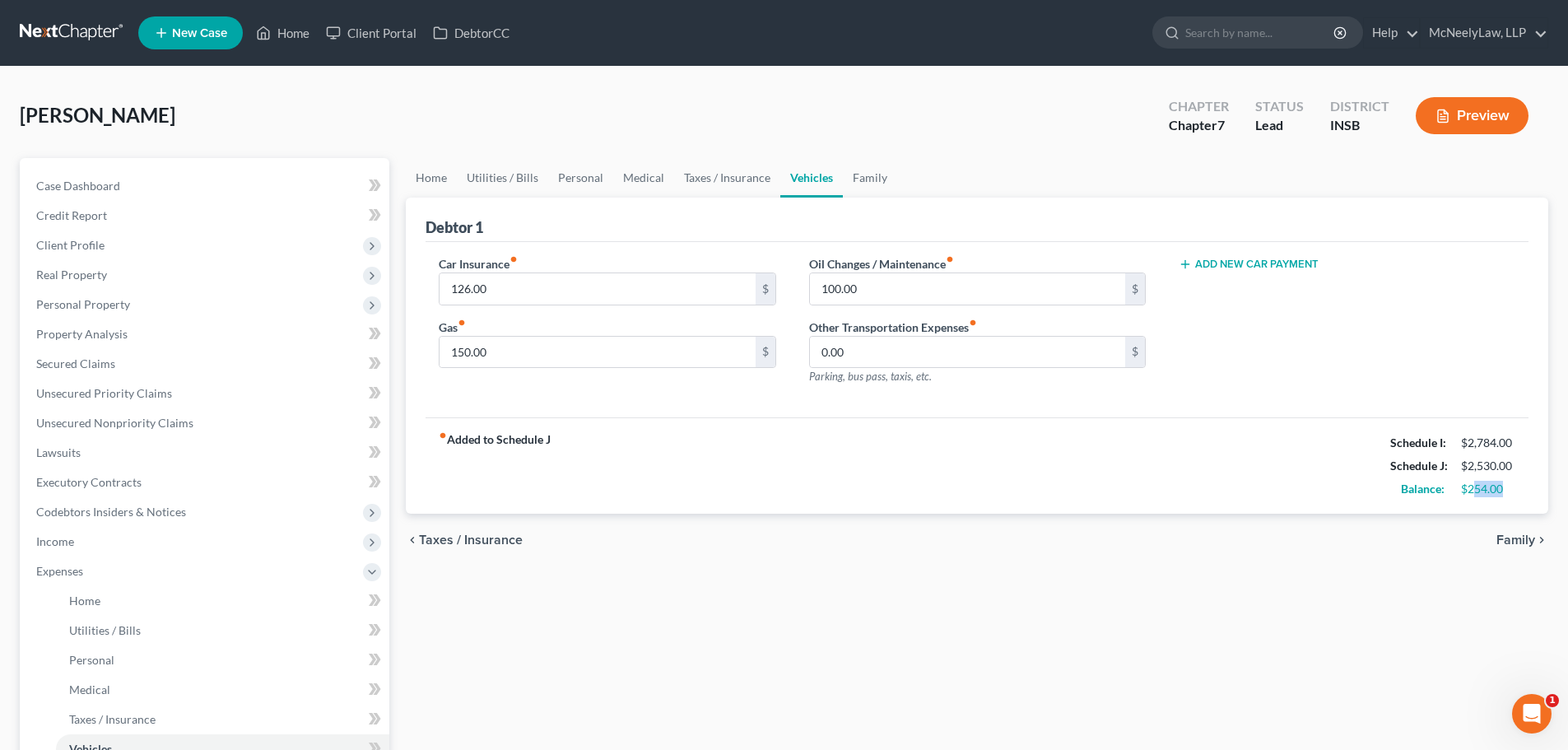
drag, startPoint x: 1472, startPoint y: 491, endPoint x: 1541, endPoint y: 484, distance: 69.4
click at [1541, 484] on div "Debtor 1 Car Insurance fiber_manual_record 126.00 $ Gas fiber_manual_record 150…" at bounding box center [977, 355] width 1142 height 317
click at [1270, 580] on div "Home Utilities / Bills Personal Medical Taxes / Insurance Vehicles Family Debto…" at bounding box center [977, 588] width 1159 height 861
type input "200.00"
click at [840, 557] on div "chevron_left Taxes / Insurance Family chevron_right" at bounding box center [977, 540] width 1142 height 52
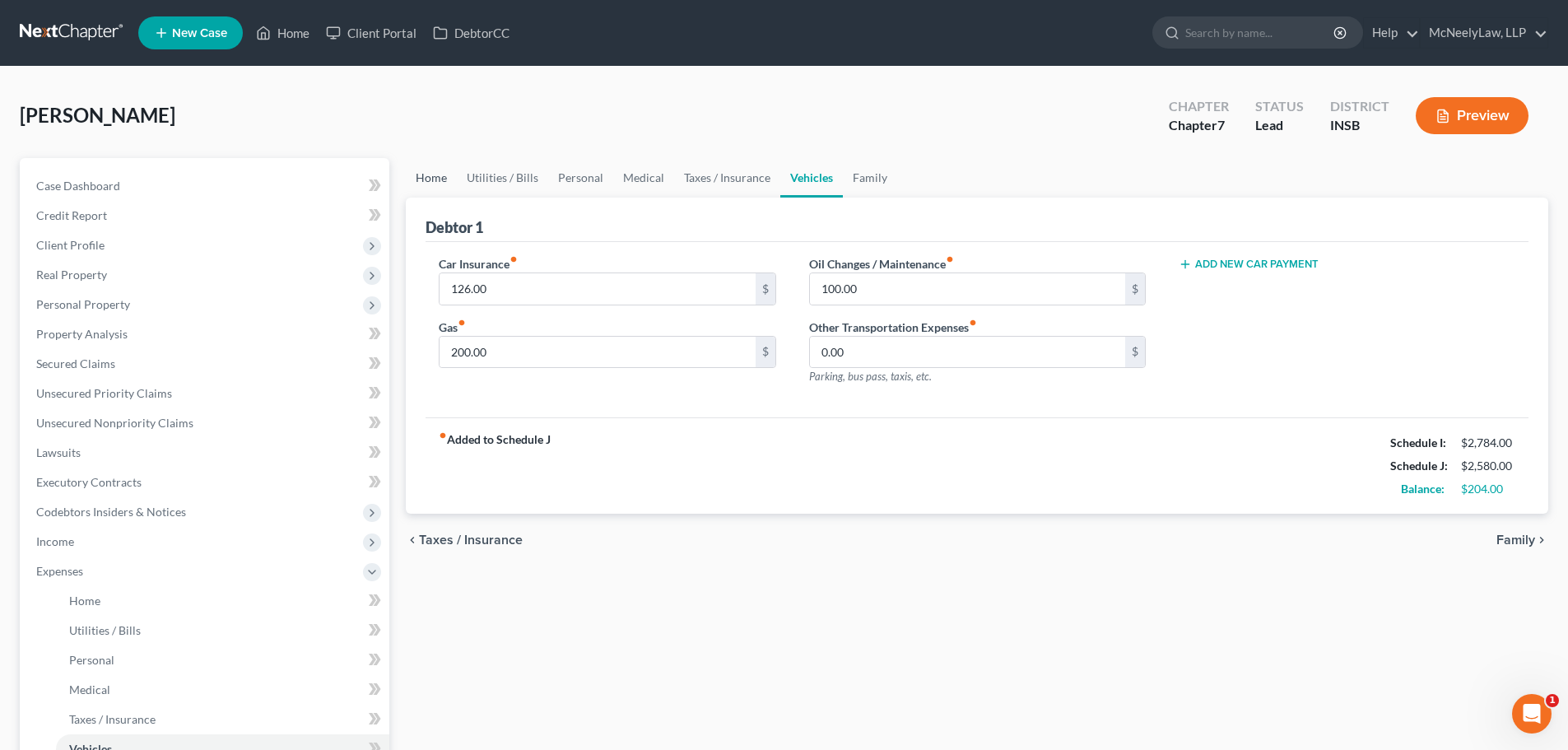
click at [451, 177] on link "Home" at bounding box center [431, 178] width 51 height 39
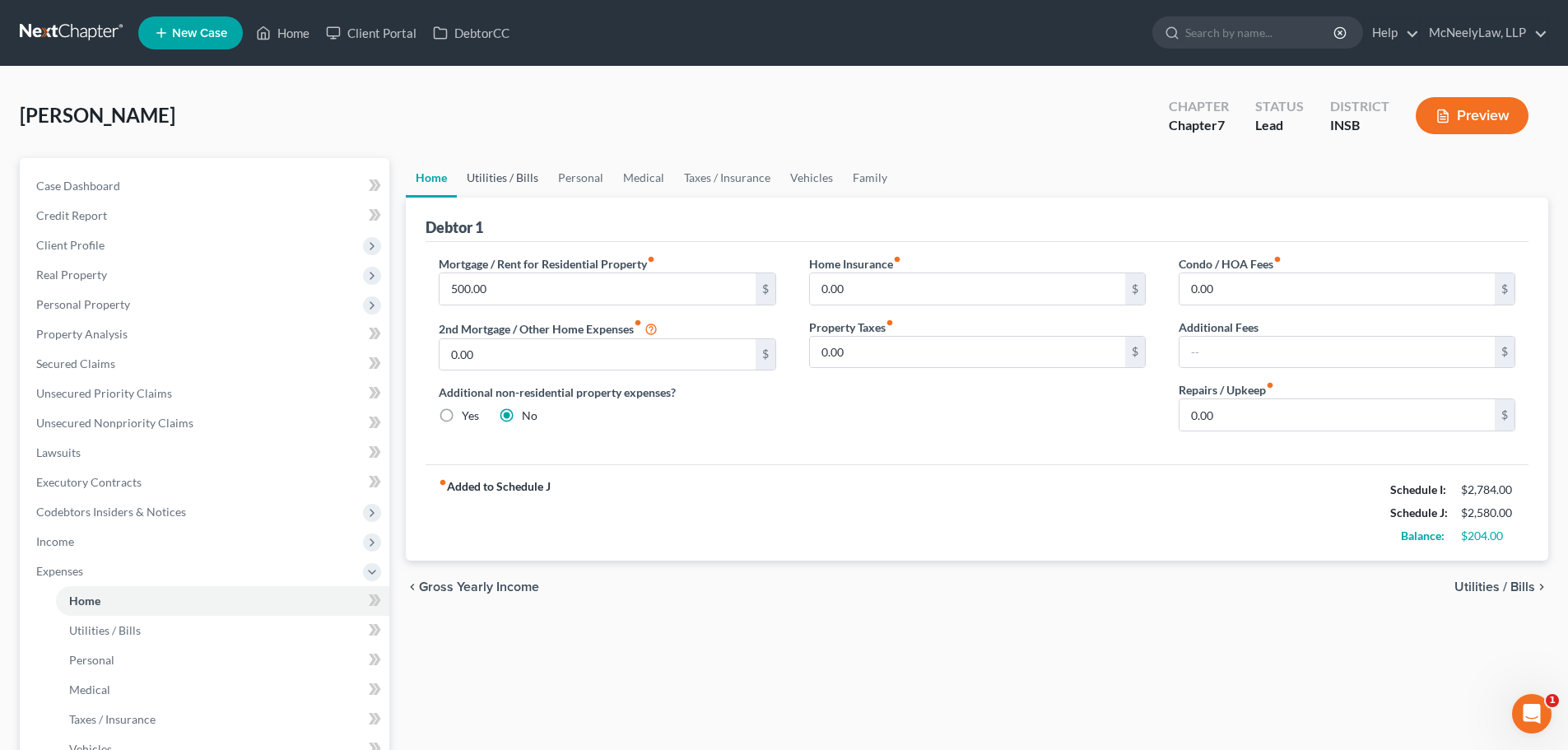
click at [516, 174] on link "Utilities / Bills" at bounding box center [502, 178] width 92 height 39
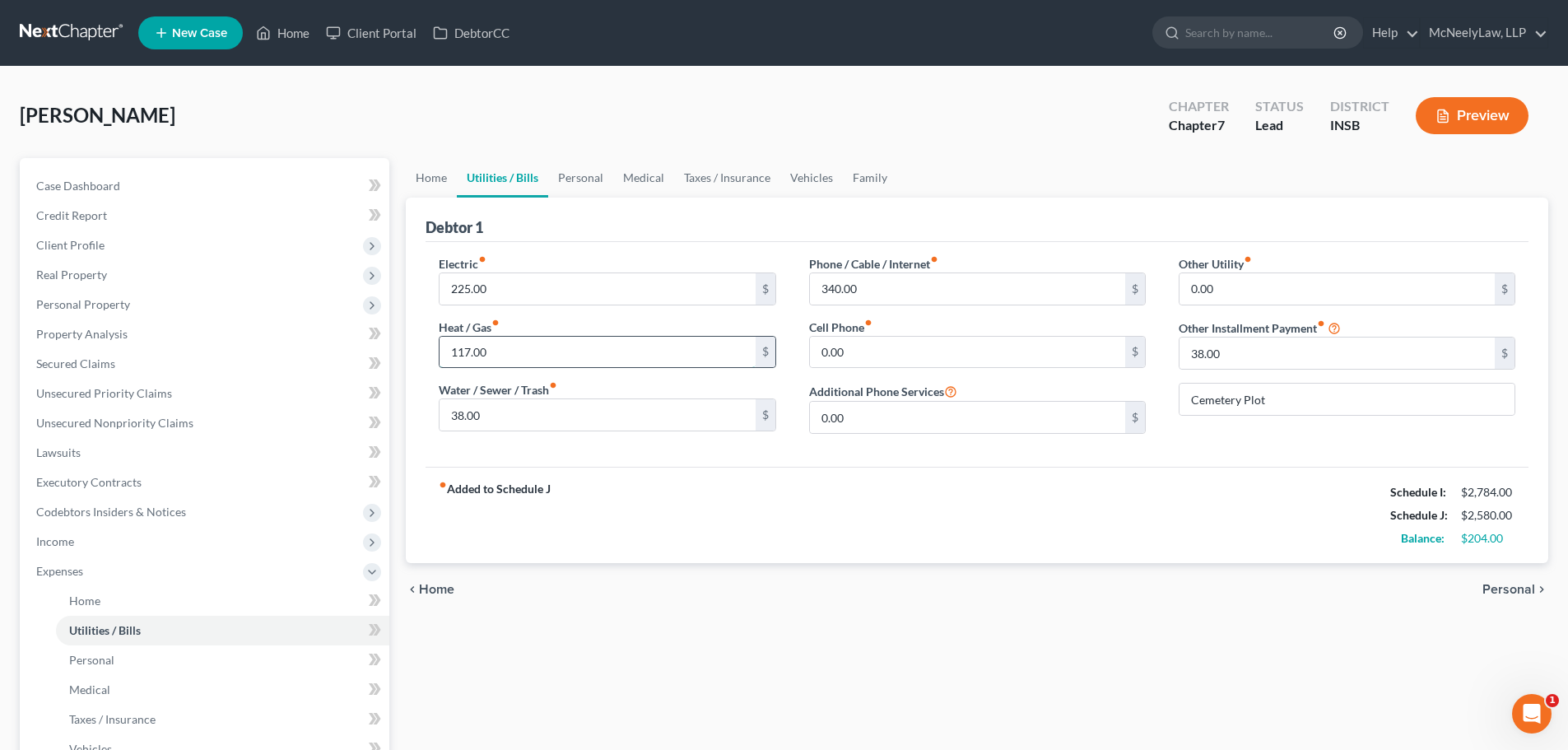
click at [551, 348] on input "117.00" at bounding box center [597, 352] width 315 height 31
type input "120.00"
click at [949, 642] on div "Home Utilities / Bills Personal Medical Taxes / Insurance Vehicles Family Debto…" at bounding box center [977, 588] width 1159 height 861
click at [634, 422] on input "38.00" at bounding box center [597, 414] width 315 height 31
type input "40.00"
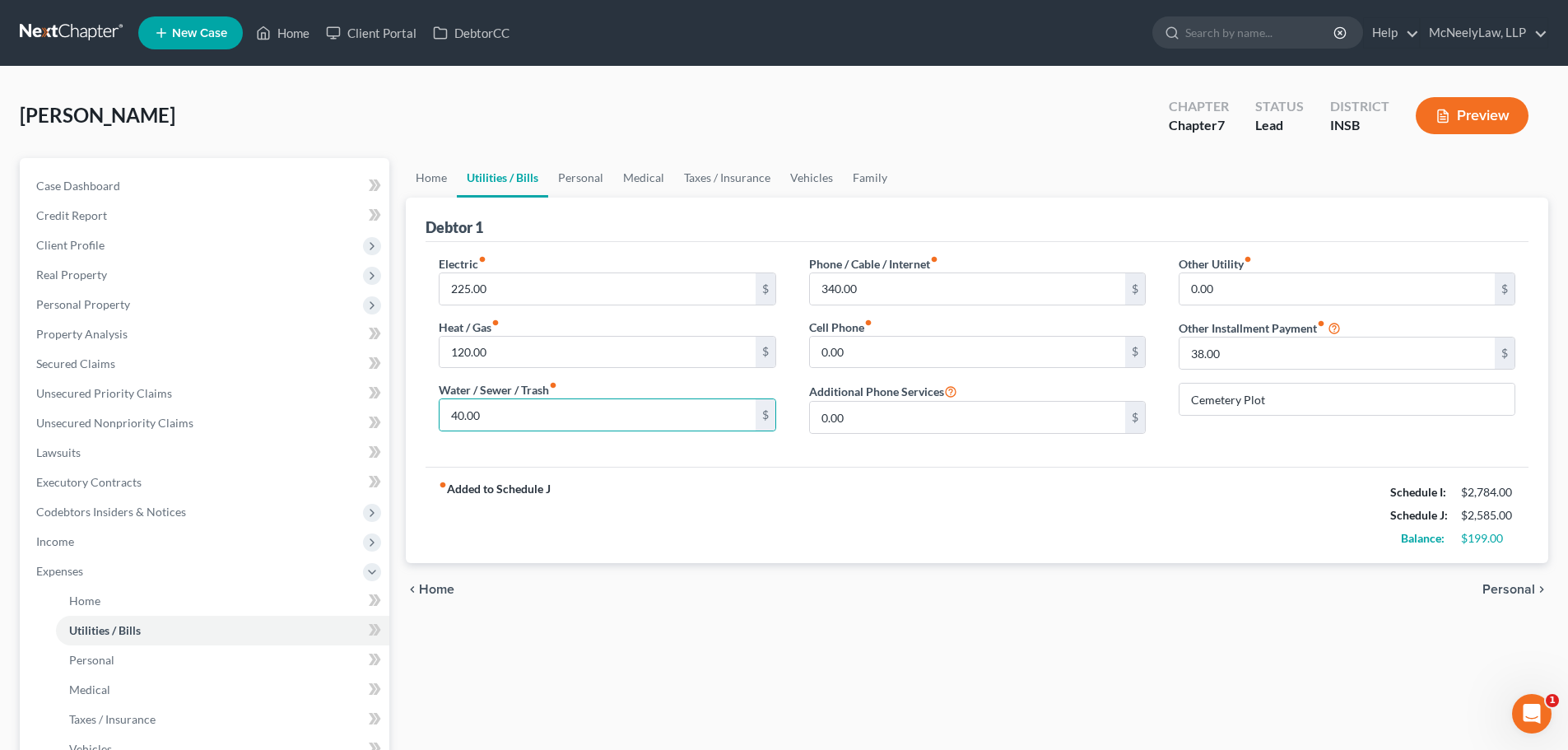
click at [722, 510] on div "fiber_manual_record Added to Schedule J Schedule I: $2,784.00 Schedule J: $2,58…" at bounding box center [977, 514] width 1103 height 96
click at [561, 288] on input "225.00" at bounding box center [597, 288] width 315 height 31
click at [961, 662] on div "Home Utilities / Bills Personal Medical Taxes / Insurance Vehicles Family Debto…" at bounding box center [977, 588] width 1159 height 861
click at [1505, 586] on span "Personal" at bounding box center [1509, 589] width 52 height 13
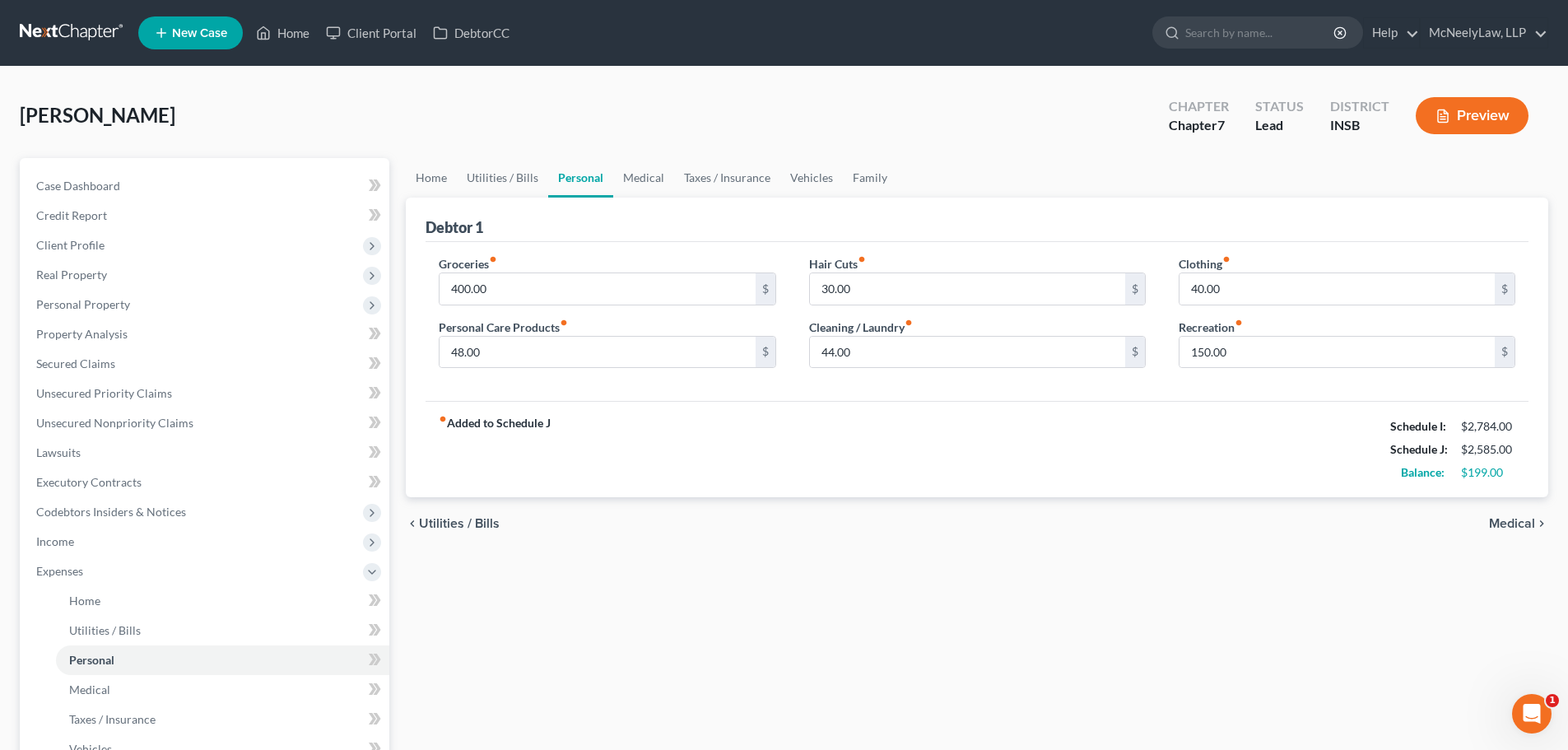
click at [434, 517] on span "Utilities / Bills" at bounding box center [459, 524] width 80 height 13
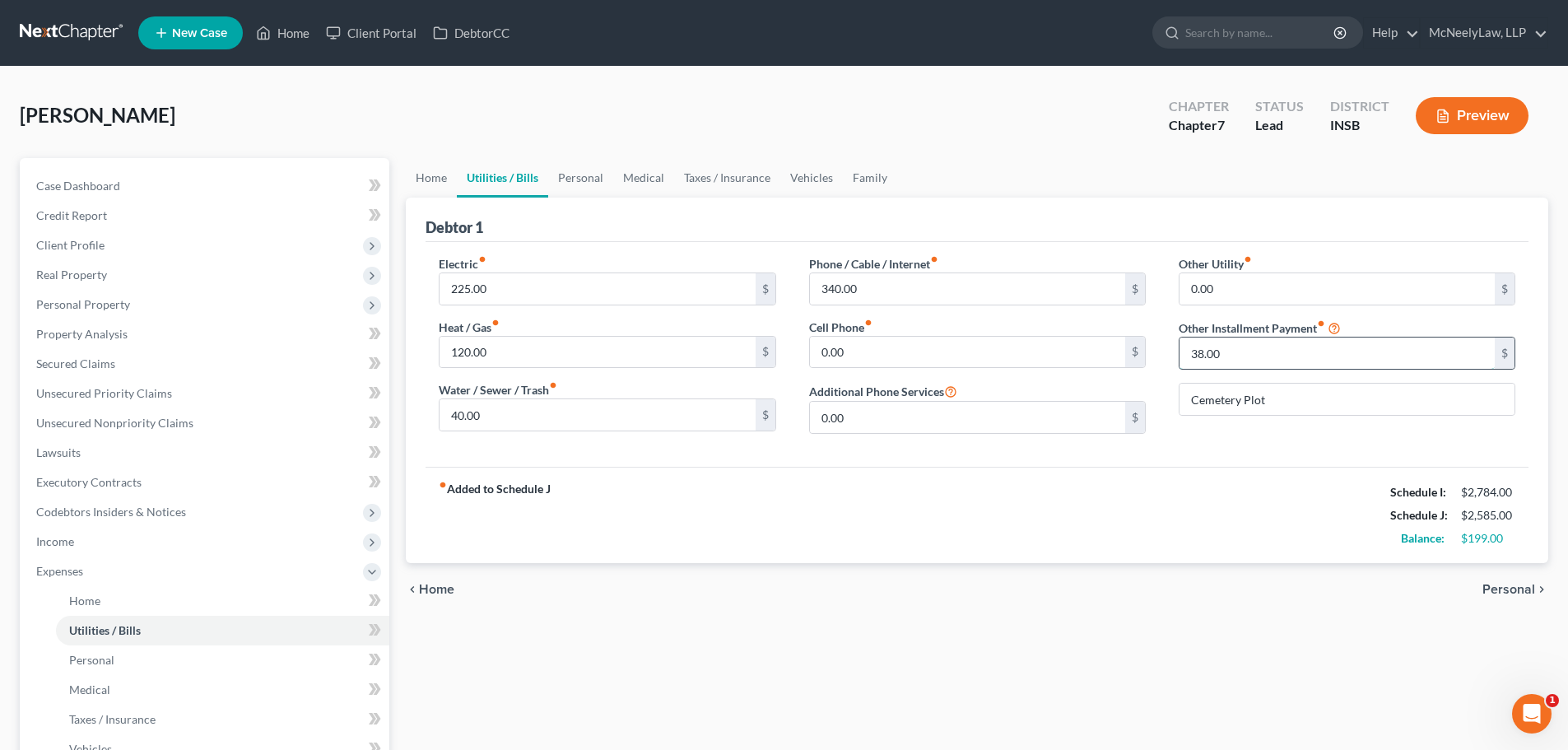
click at [1247, 353] on input "38.00" at bounding box center [1337, 353] width 315 height 31
type input "4"
type input "38.00"
click at [1186, 515] on div "fiber_manual_record Added to Schedule J Schedule I: $2,784.00 Schedule J: $2,58…" at bounding box center [977, 514] width 1103 height 96
click at [1506, 596] on span "Personal" at bounding box center [1509, 589] width 52 height 13
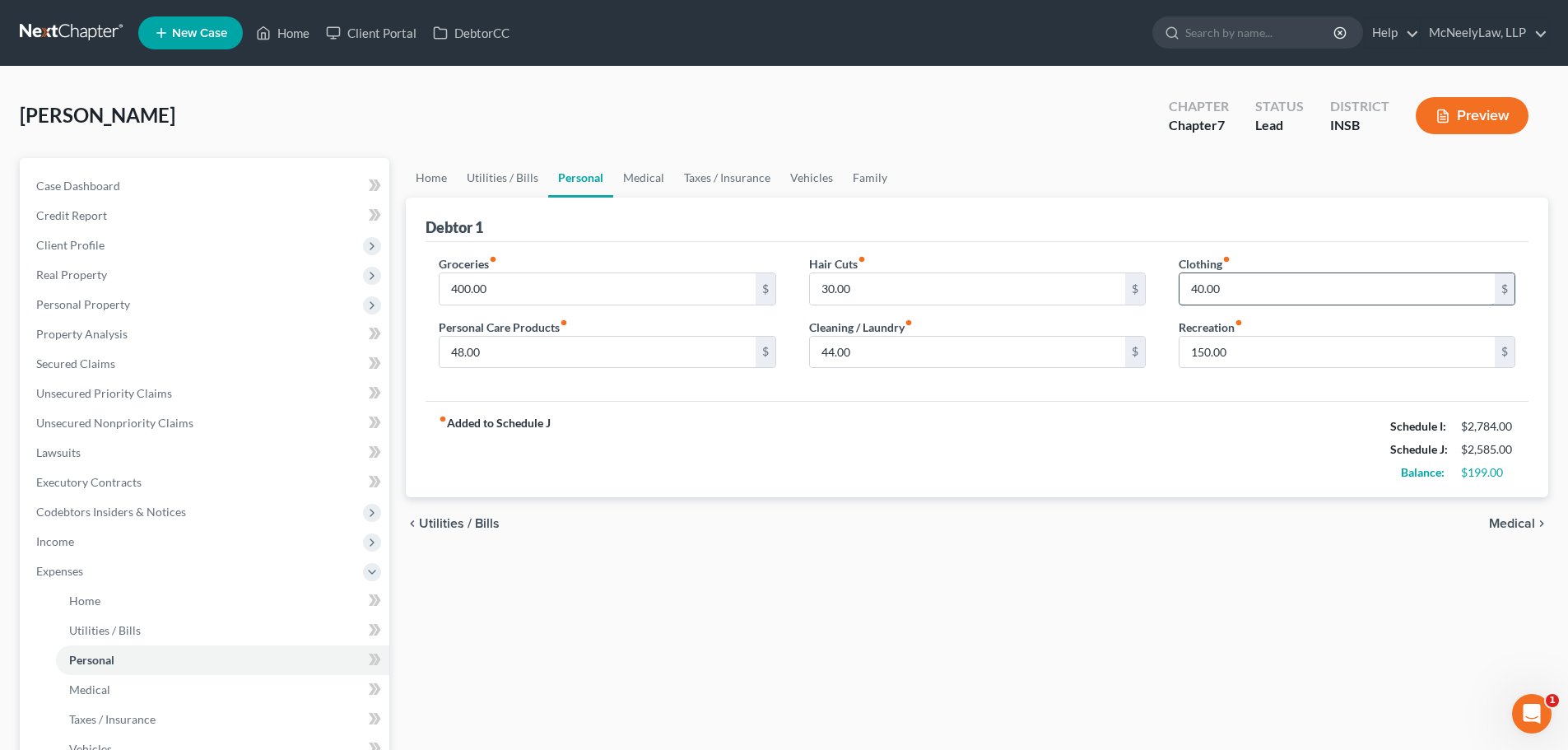
click at [1340, 284] on input "40.00" at bounding box center [1337, 288] width 315 height 31
type input "60.00"
click at [1257, 498] on div "chevron_left Utilities / Bills Medical chevron_right" at bounding box center [977, 524] width 1142 height 52
click at [1542, 528] on icon "chevron_right" at bounding box center [1542, 524] width 13 height 13
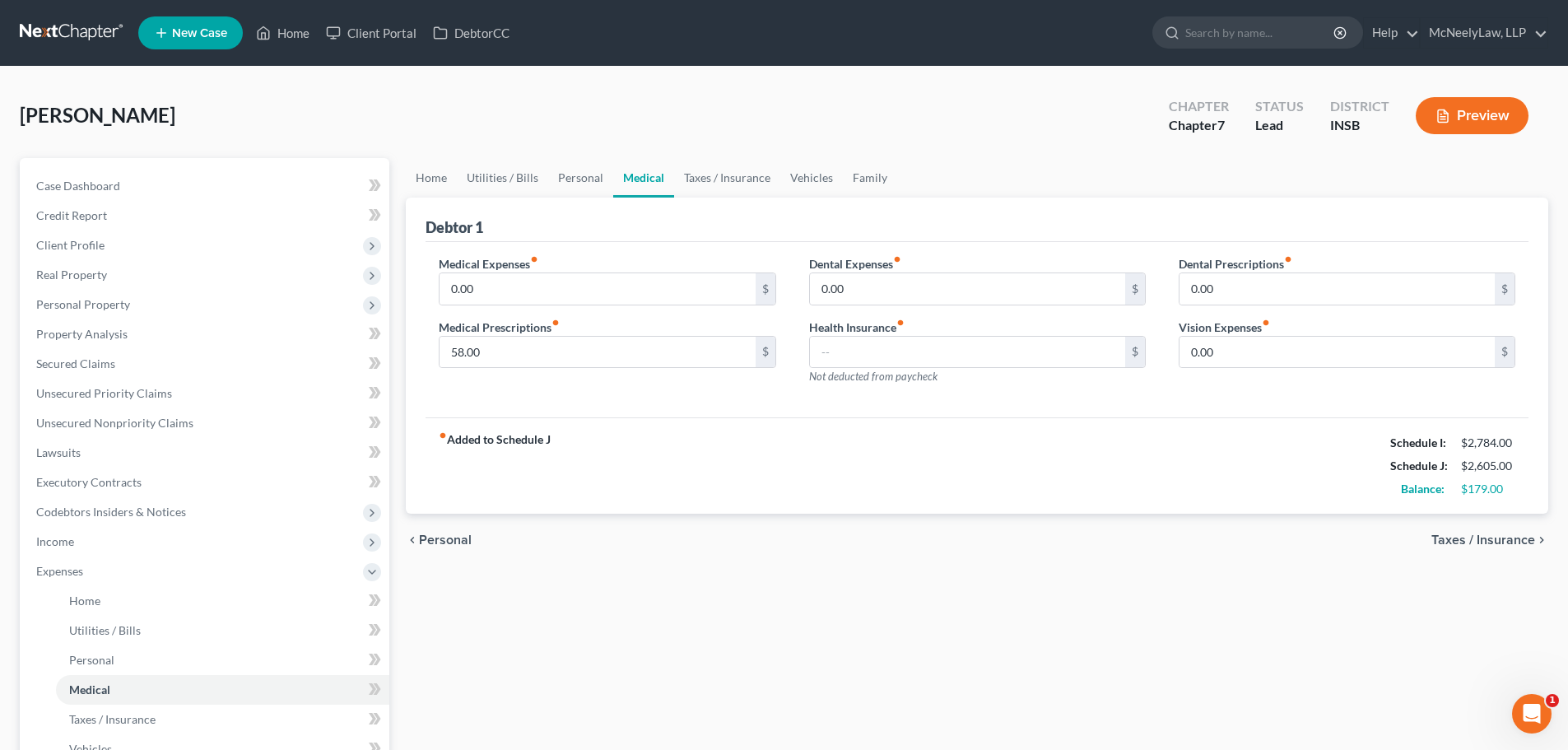
click at [1520, 535] on span "Taxes / Insurance" at bounding box center [1483, 540] width 104 height 13
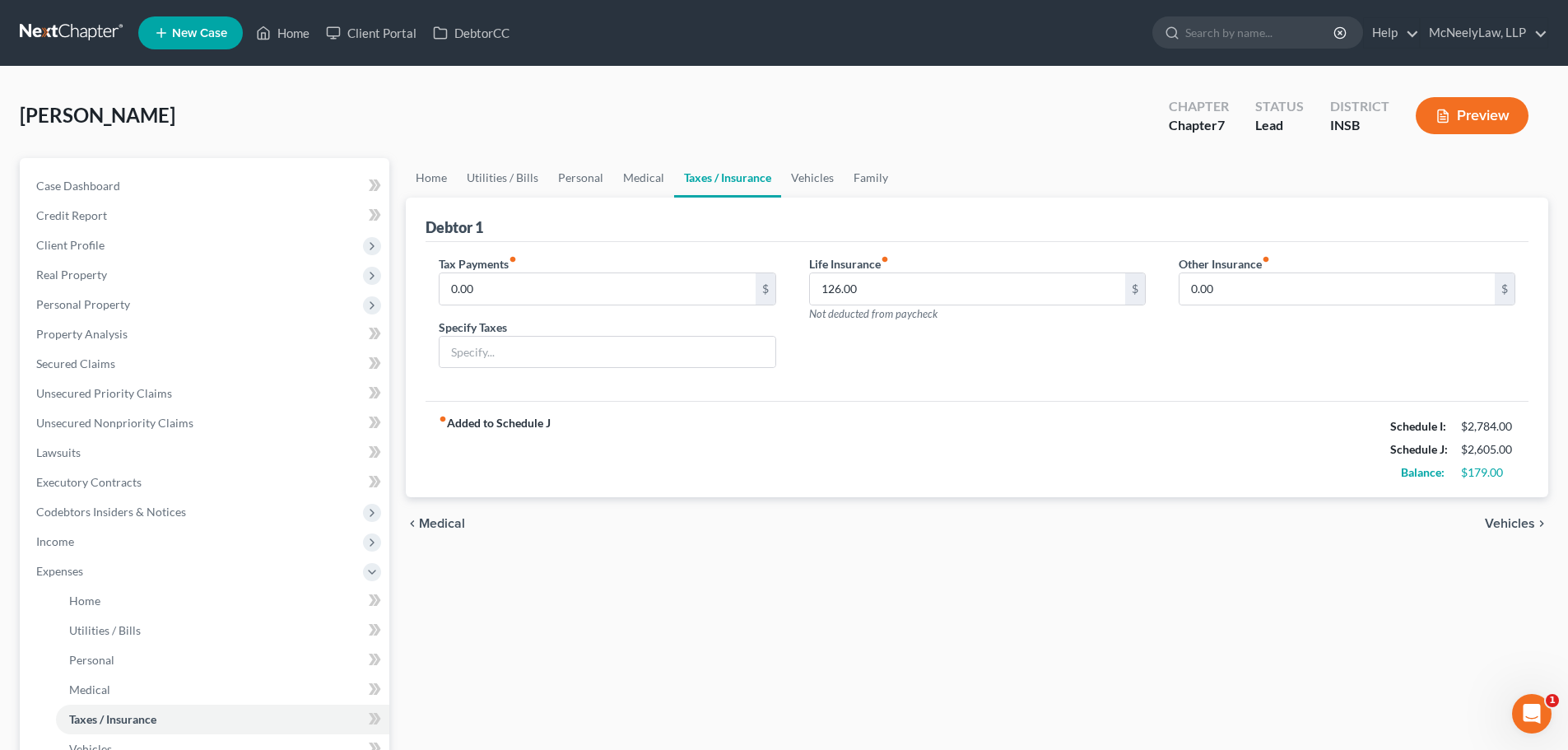
click at [1509, 522] on span "Vehicles" at bounding box center [1511, 524] width 51 height 13
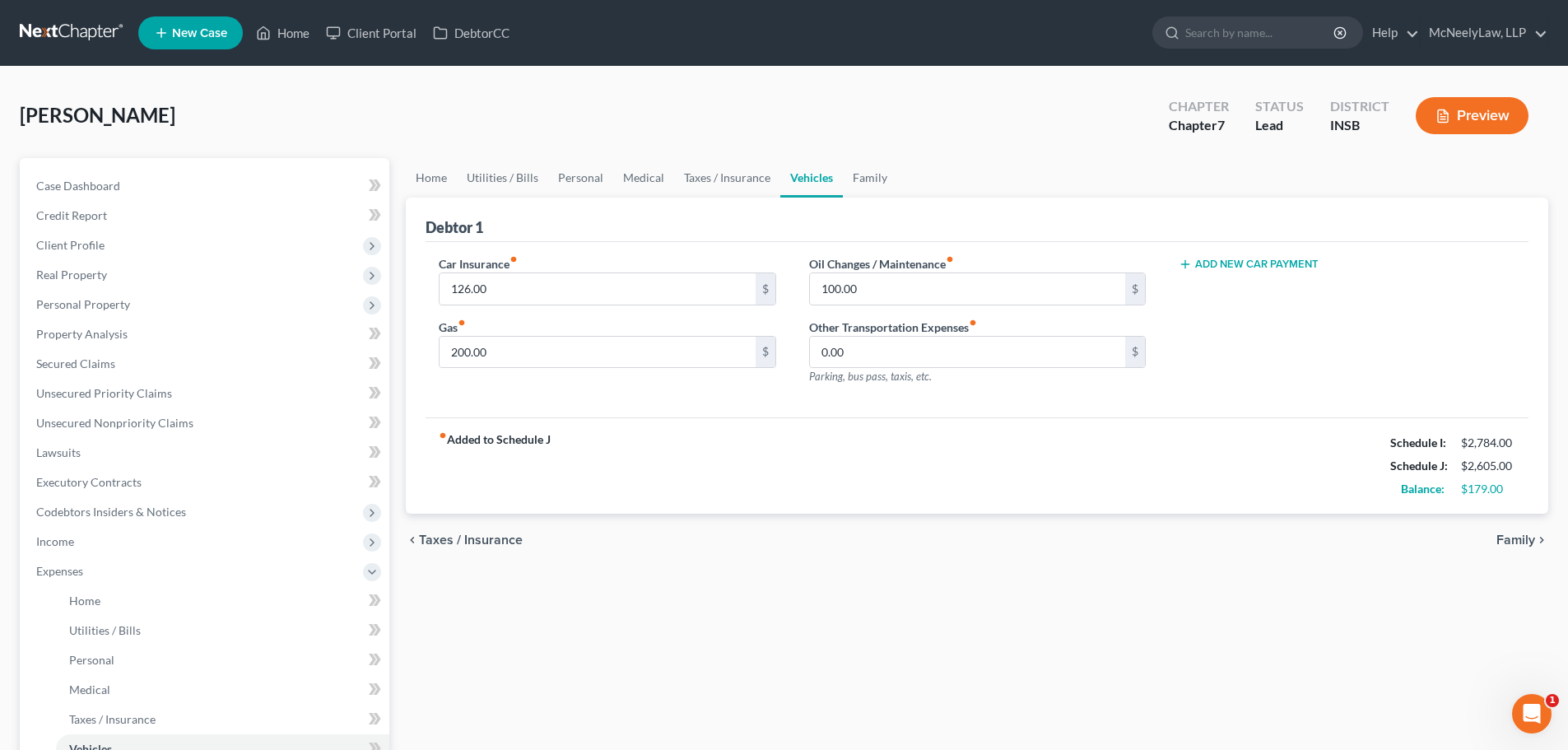
click at [1508, 533] on span "Family" at bounding box center [1516, 540] width 38 height 13
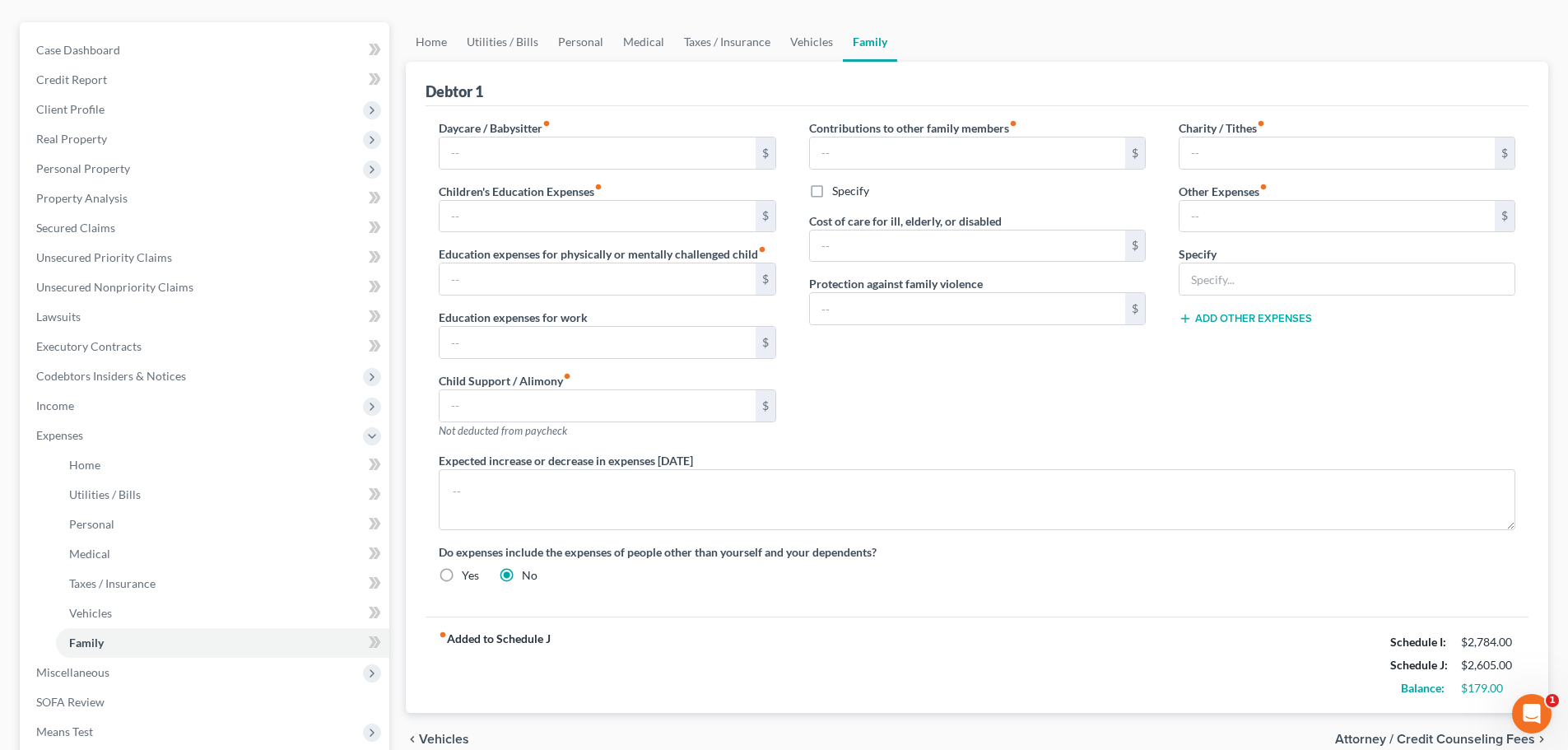
scroll to position [333, 0]
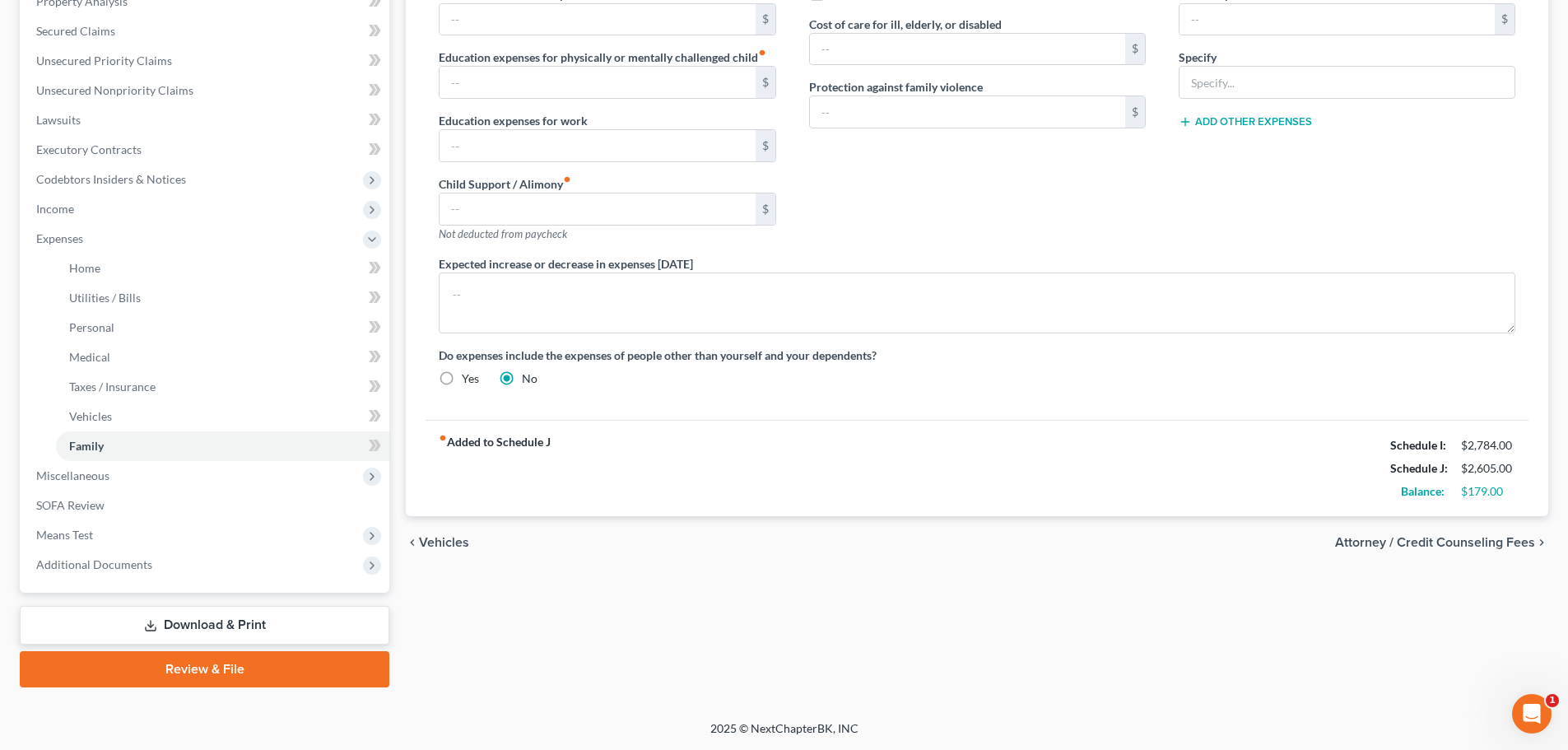
click at [1474, 552] on div "chevron_left Vehicles Attorney / Credit Counseling Fees chevron_right" at bounding box center [977, 542] width 1142 height 52
click at [1477, 541] on span "Attorney / Credit Counseling Fees" at bounding box center [1435, 542] width 200 height 13
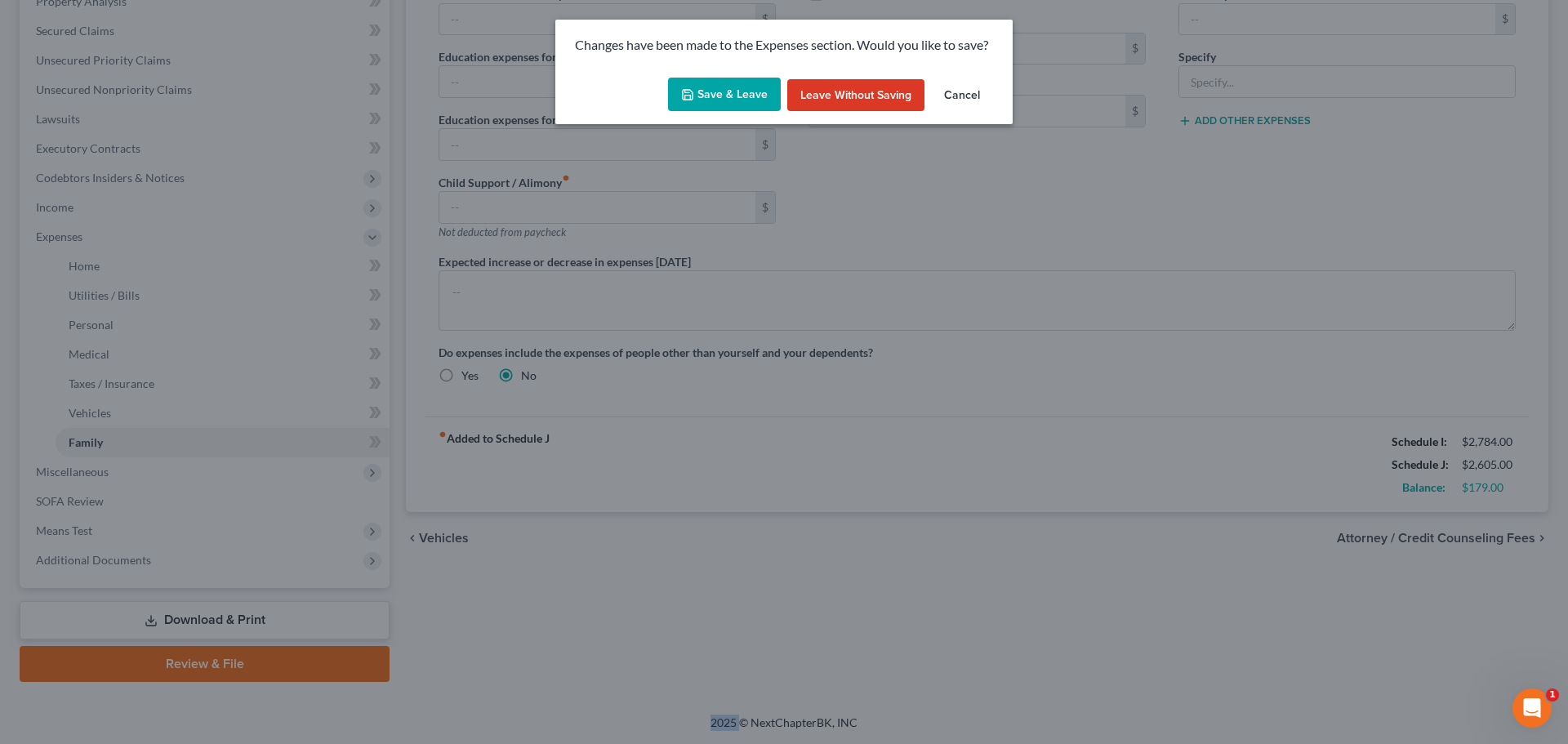
click at [725, 88] on button "Save & Leave" at bounding box center [724, 95] width 112 height 34
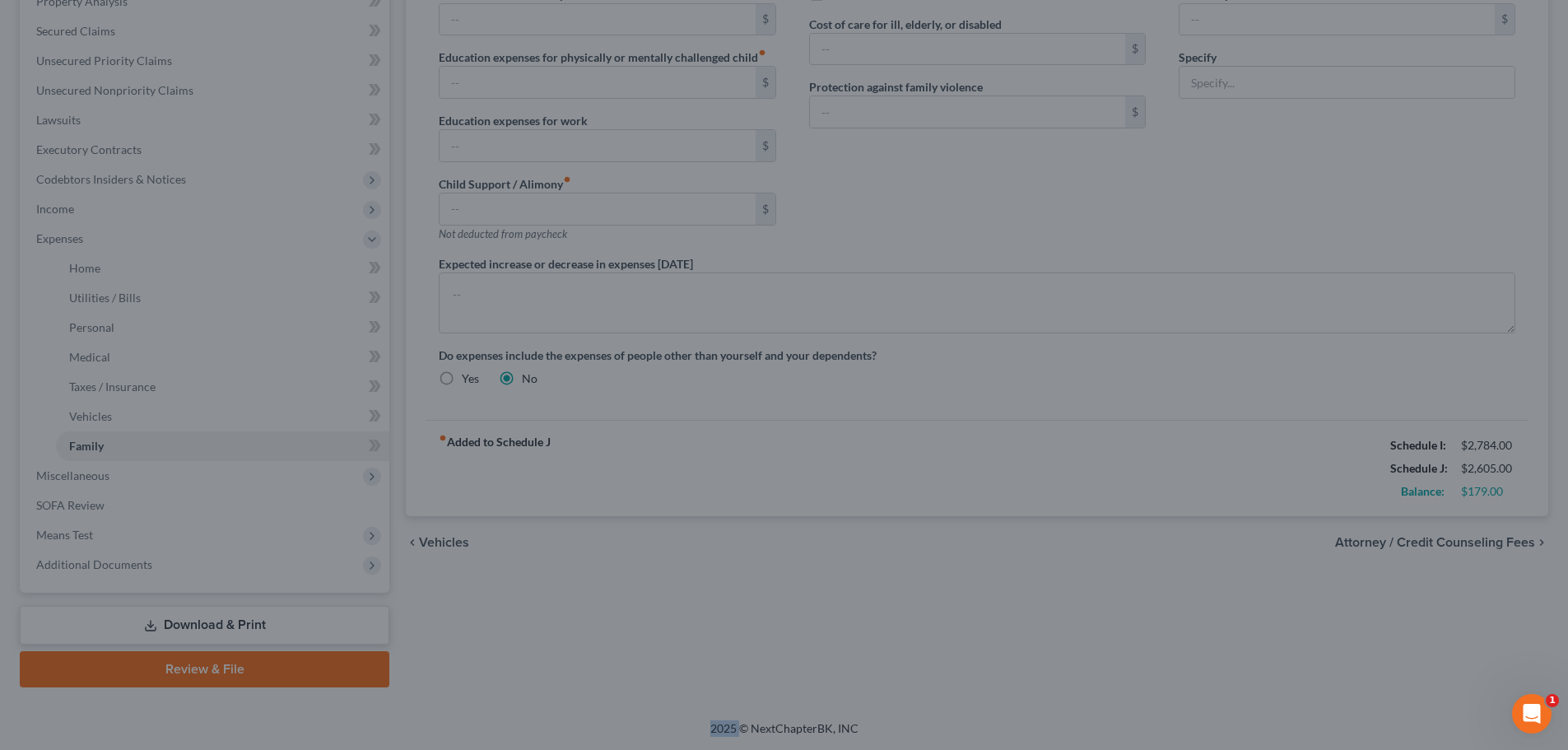
select select "0"
